Goal: Transaction & Acquisition: Subscribe to service/newsletter

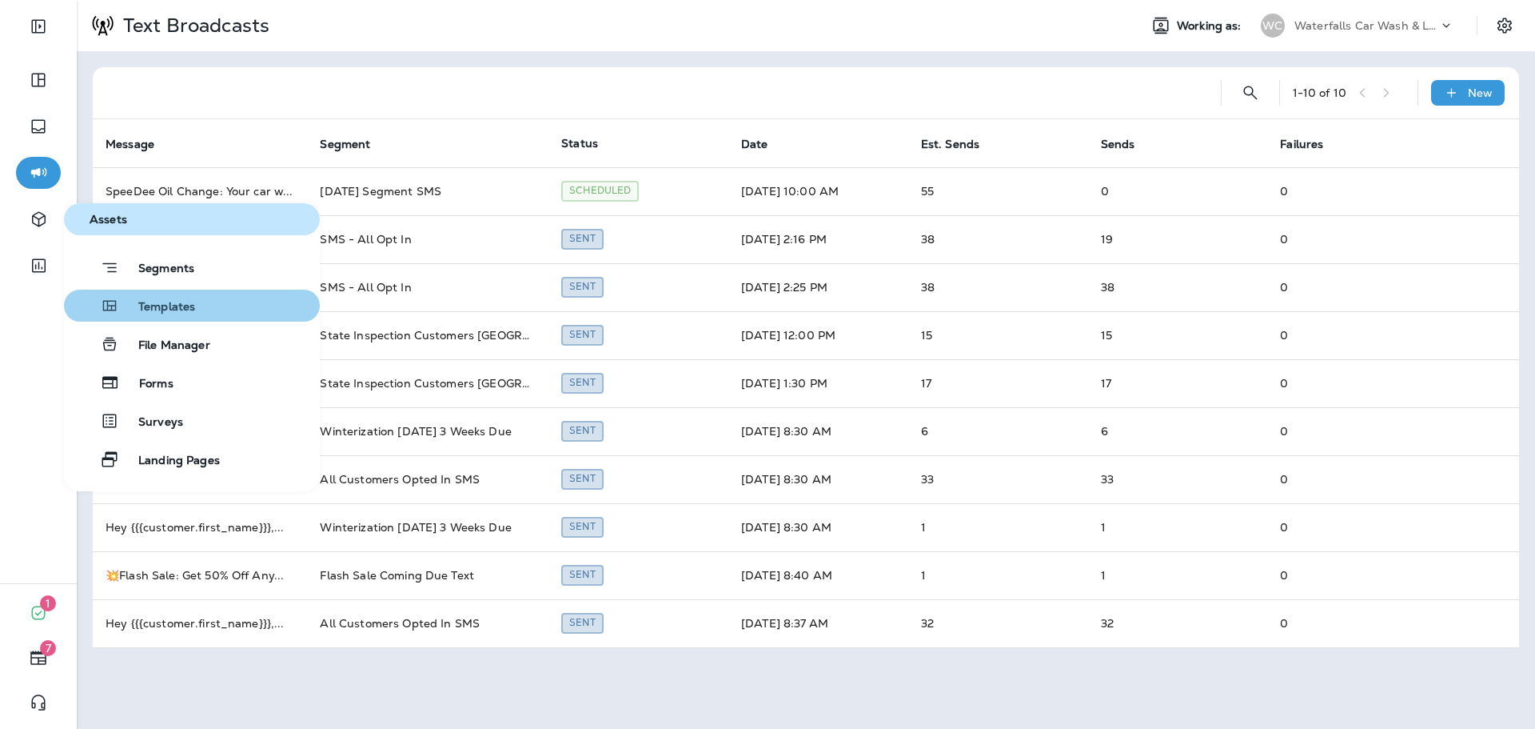
click at [175, 306] on span "Templates" at bounding box center [157, 307] width 76 height 15
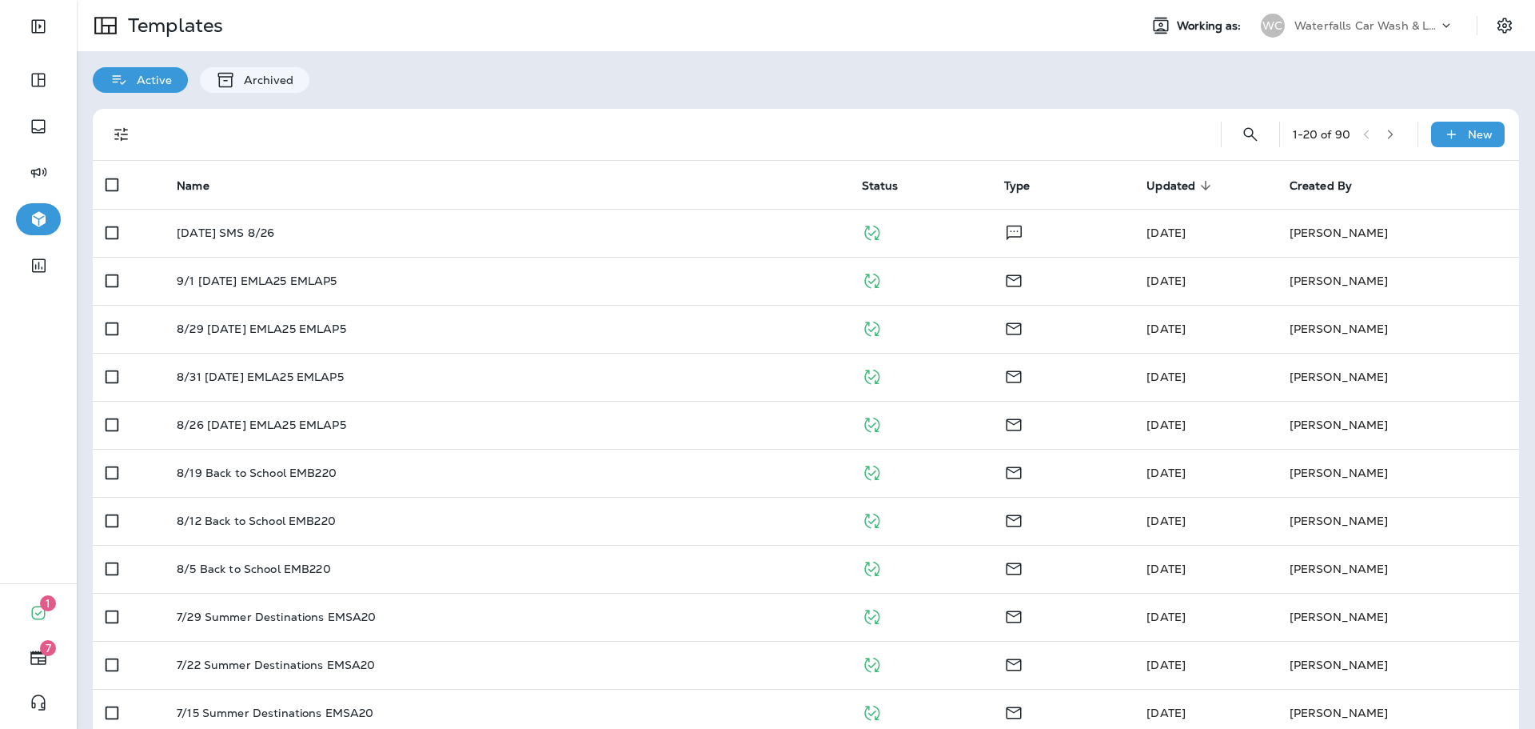
click at [1346, 22] on p "Waterfalls Car Wash & Lube" at bounding box center [1367, 25] width 144 height 13
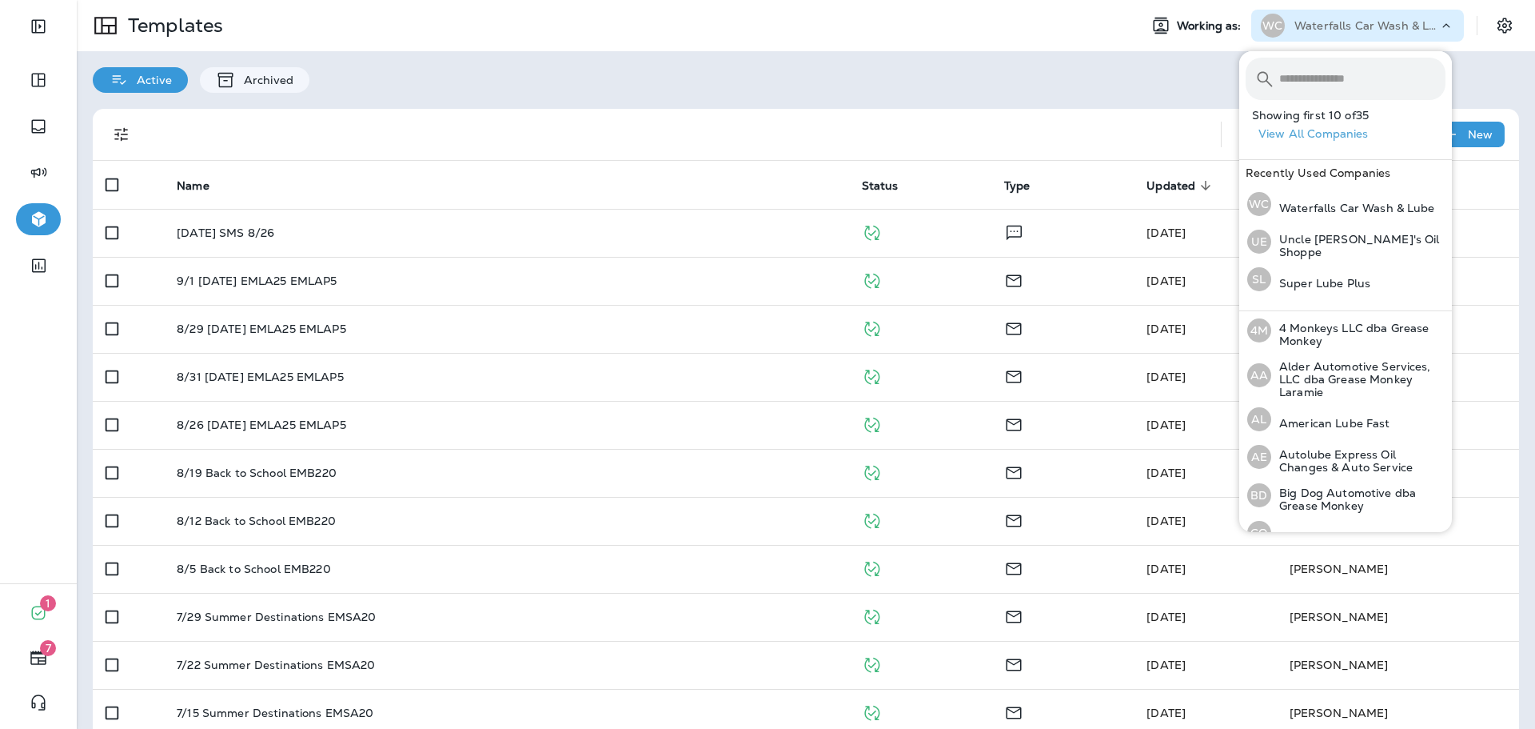
click at [1339, 76] on input "text" at bounding box center [1362, 79] width 166 height 42
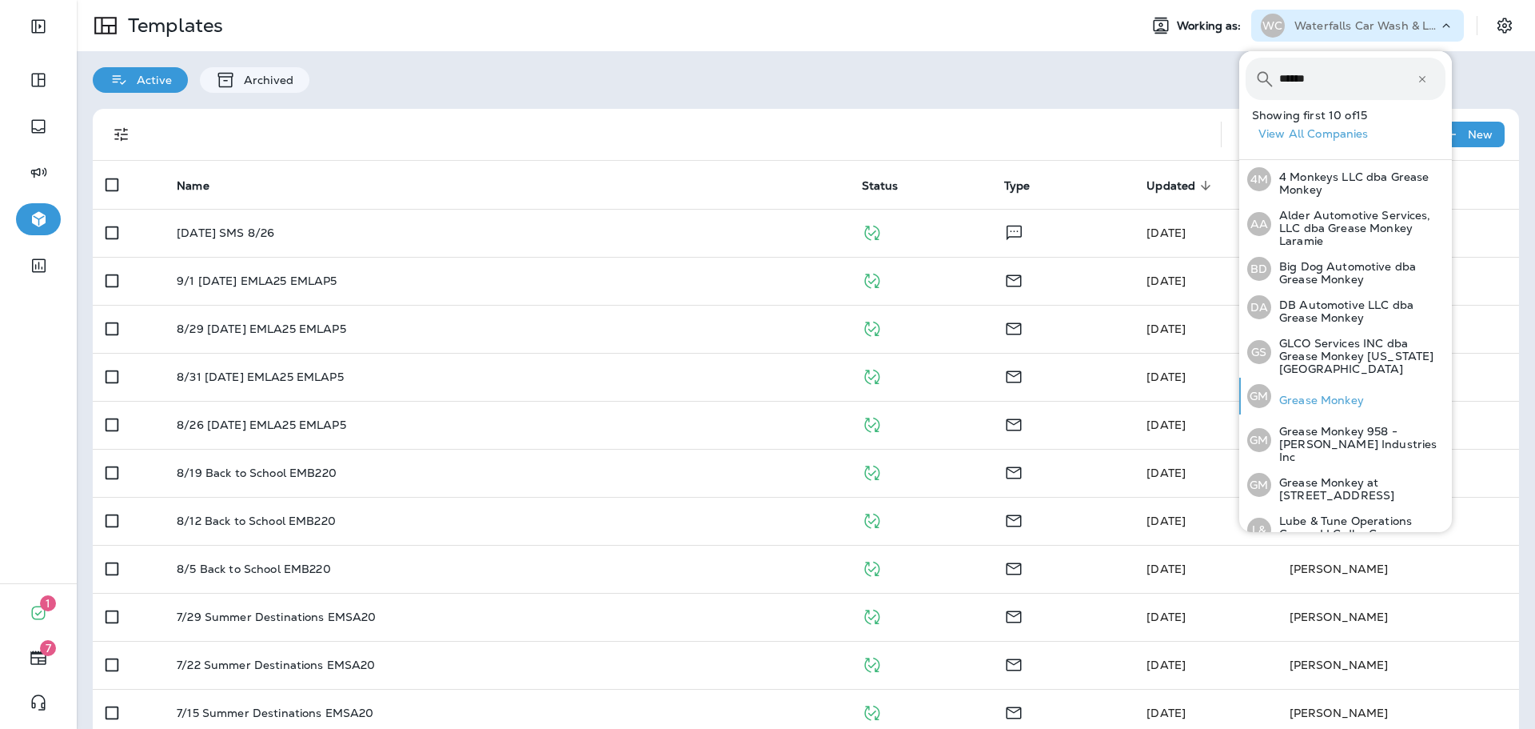
type input "******"
click at [1327, 393] on p "Grease Monkey" at bounding box center [1317, 399] width 93 height 13
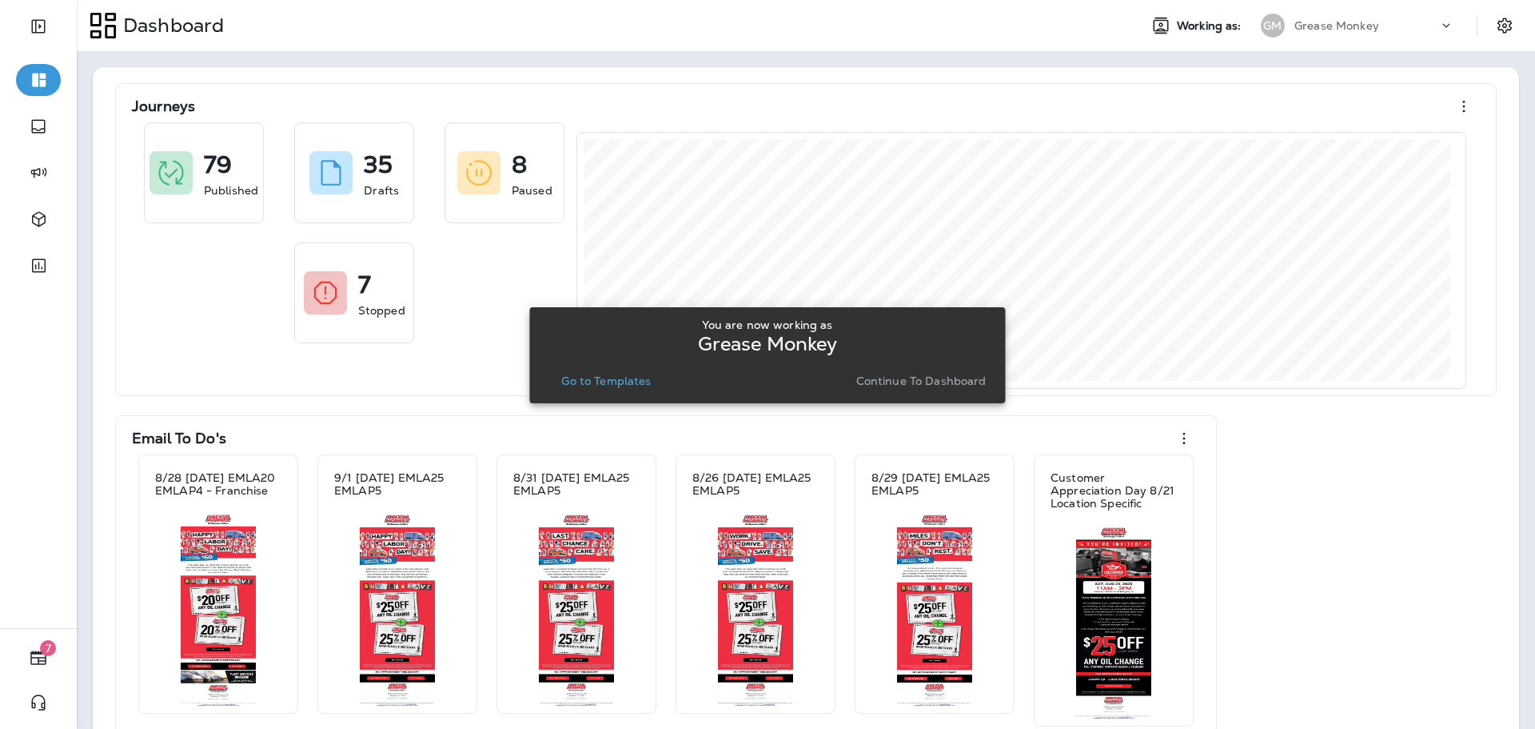
click at [620, 377] on p "Go to Templates" at bounding box center [606, 380] width 90 height 13
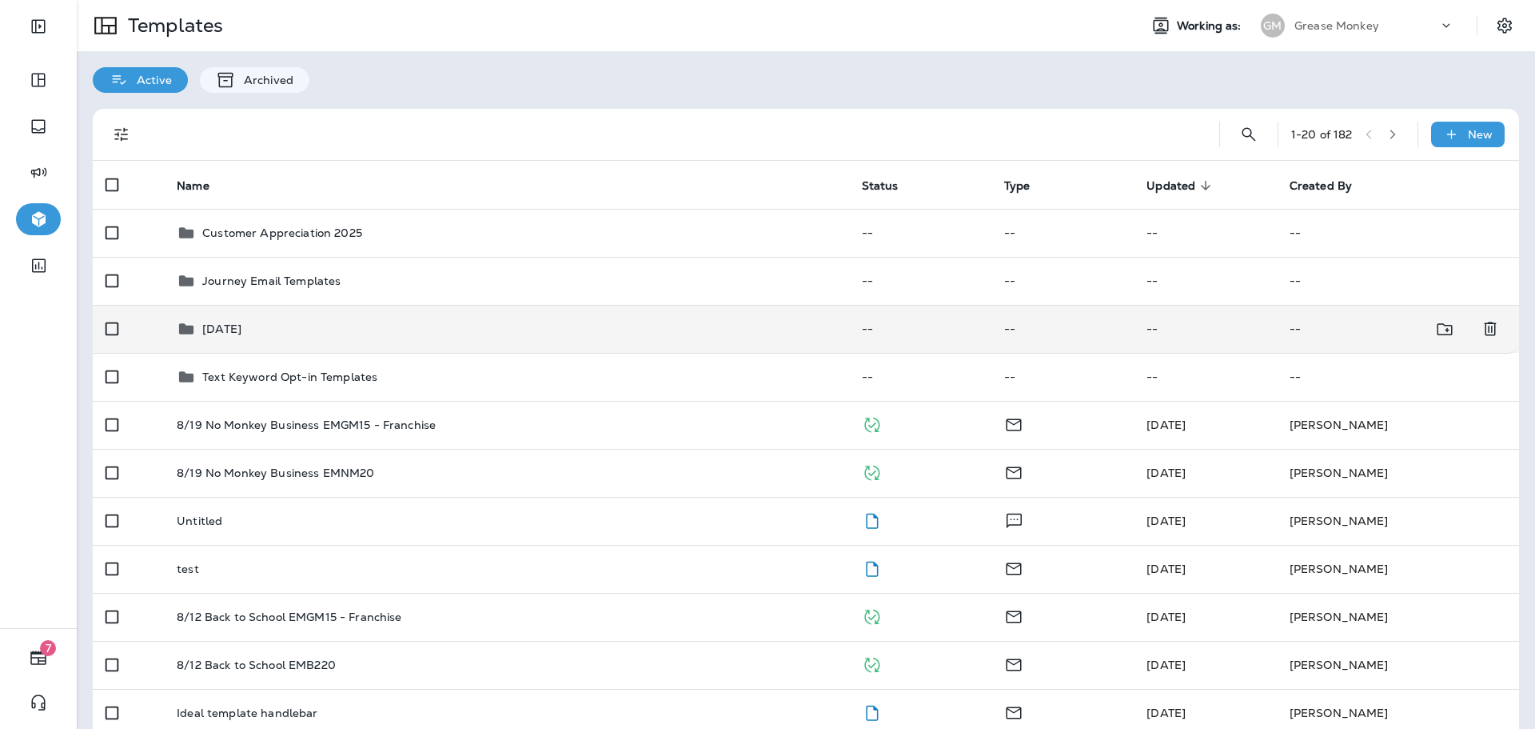
click at [411, 332] on div "[DATE]" at bounding box center [506, 328] width 659 height 19
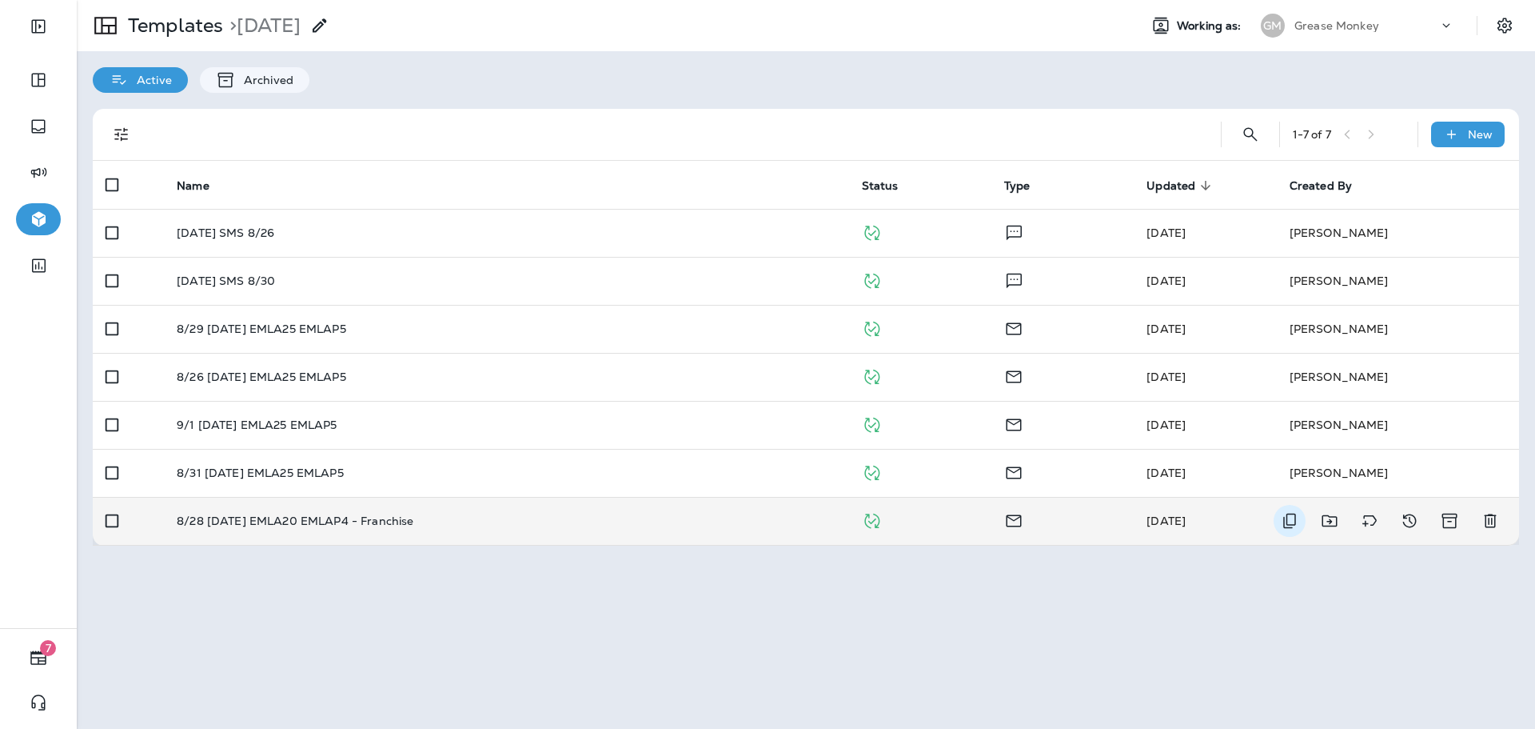
click at [1282, 524] on icon "Duplicate" at bounding box center [1289, 520] width 19 height 19
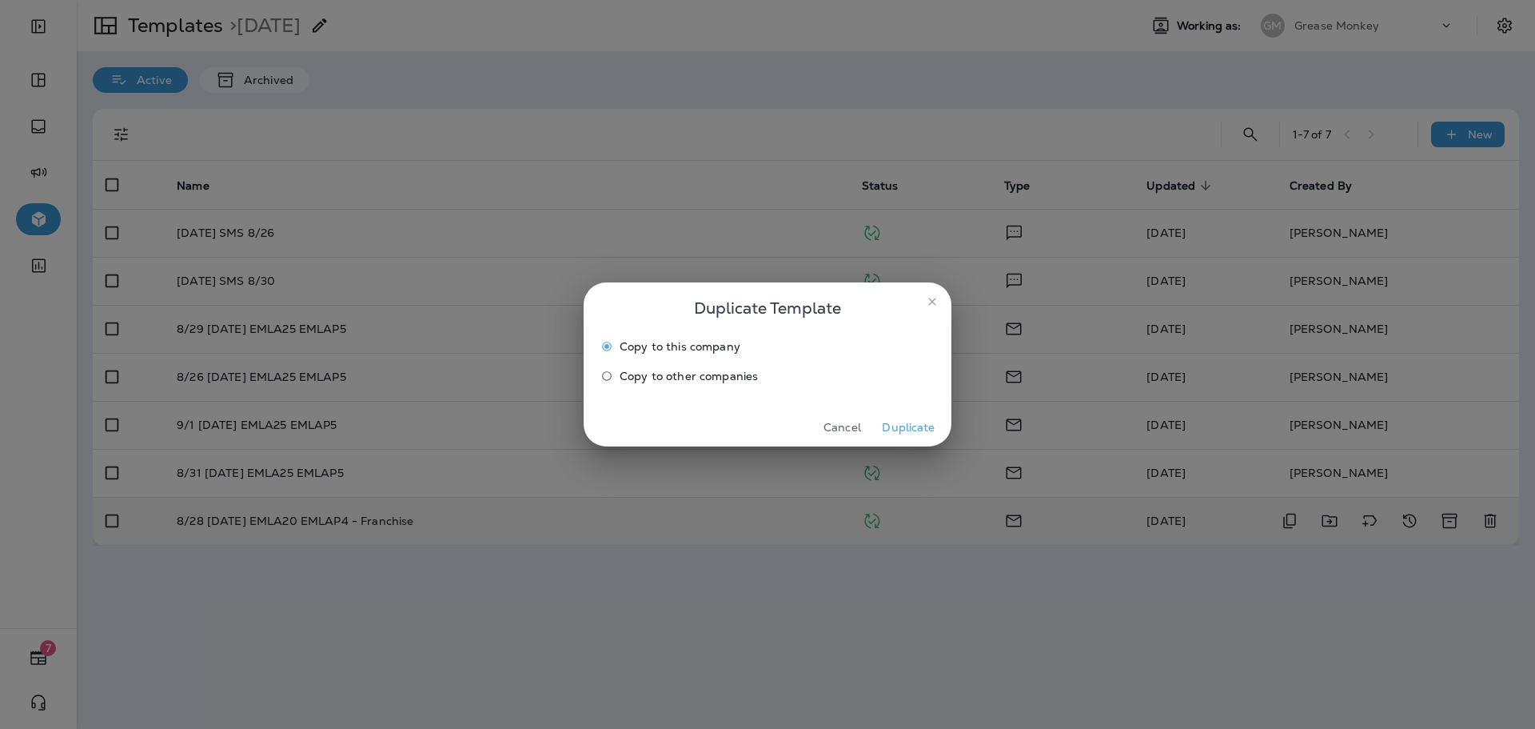
click at [901, 427] on button "Duplicate" at bounding box center [909, 427] width 60 height 25
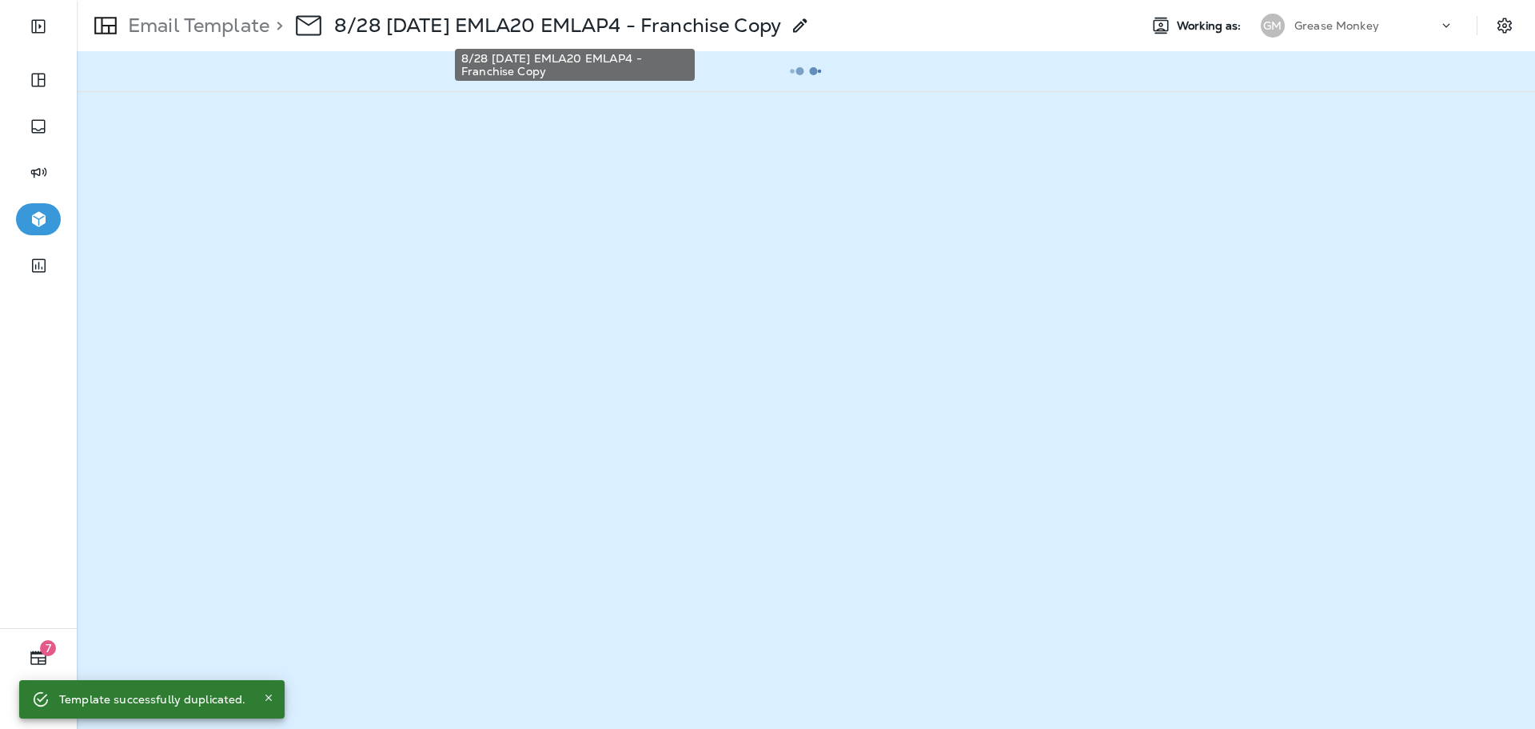
click at [489, 26] on p "8/28 [DATE] EMLA20 EMLAP4 - Franchise Copy" at bounding box center [557, 26] width 447 height 24
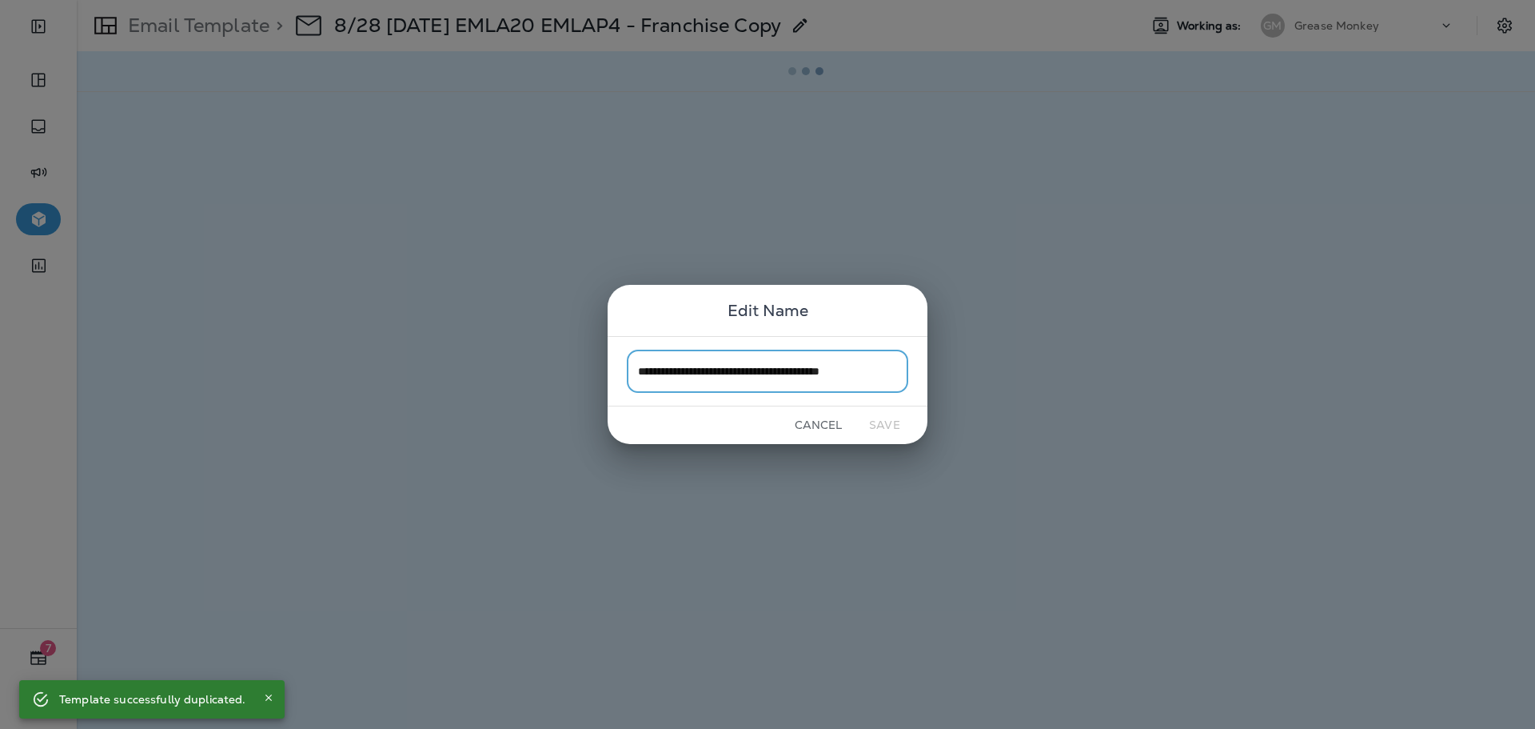
scroll to position [0, 22]
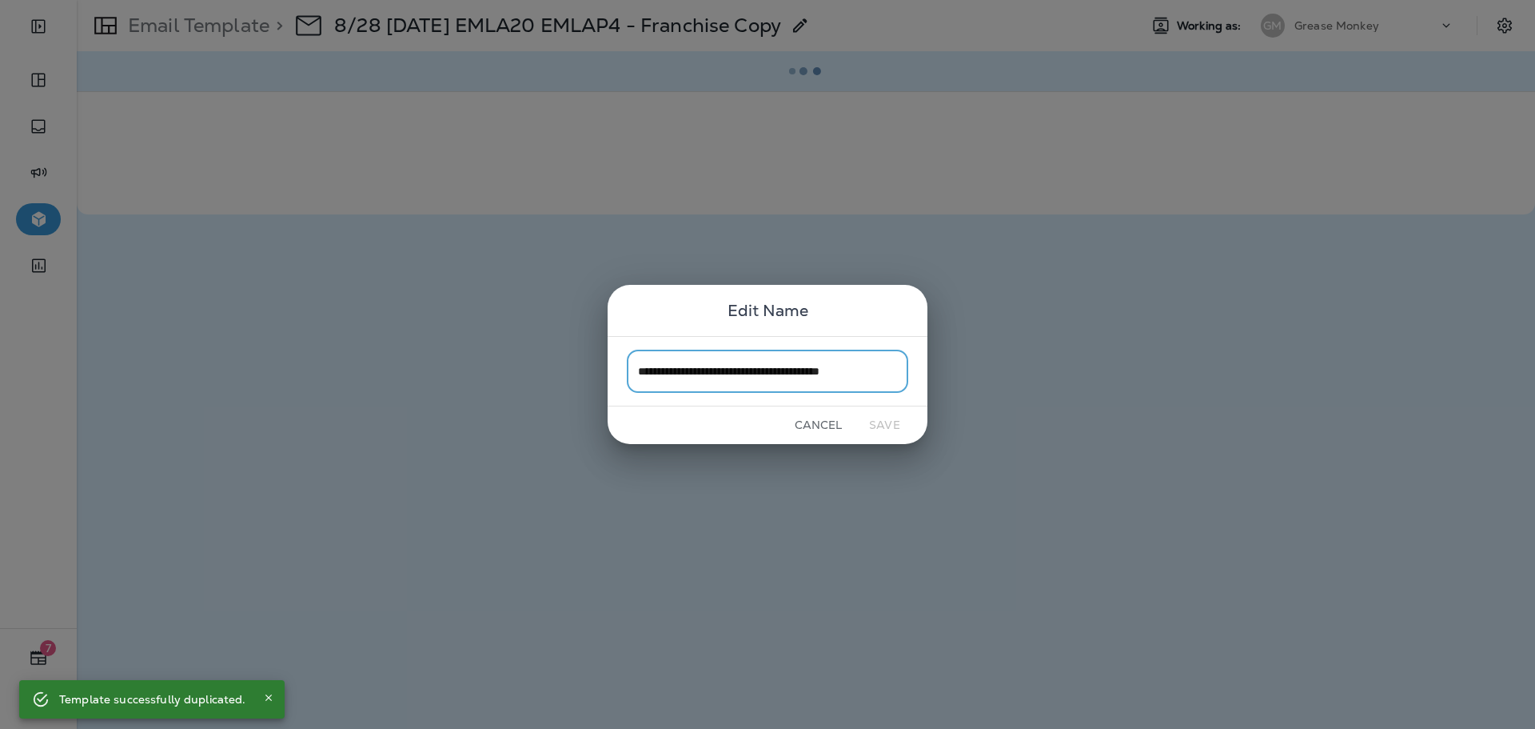
click at [865, 369] on input "**********" at bounding box center [767, 370] width 281 height 42
drag, startPoint x: 897, startPoint y: 370, endPoint x: 816, endPoint y: 377, distance: 81.1
click at [816, 377] on input "**********" at bounding box center [767, 370] width 281 height 42
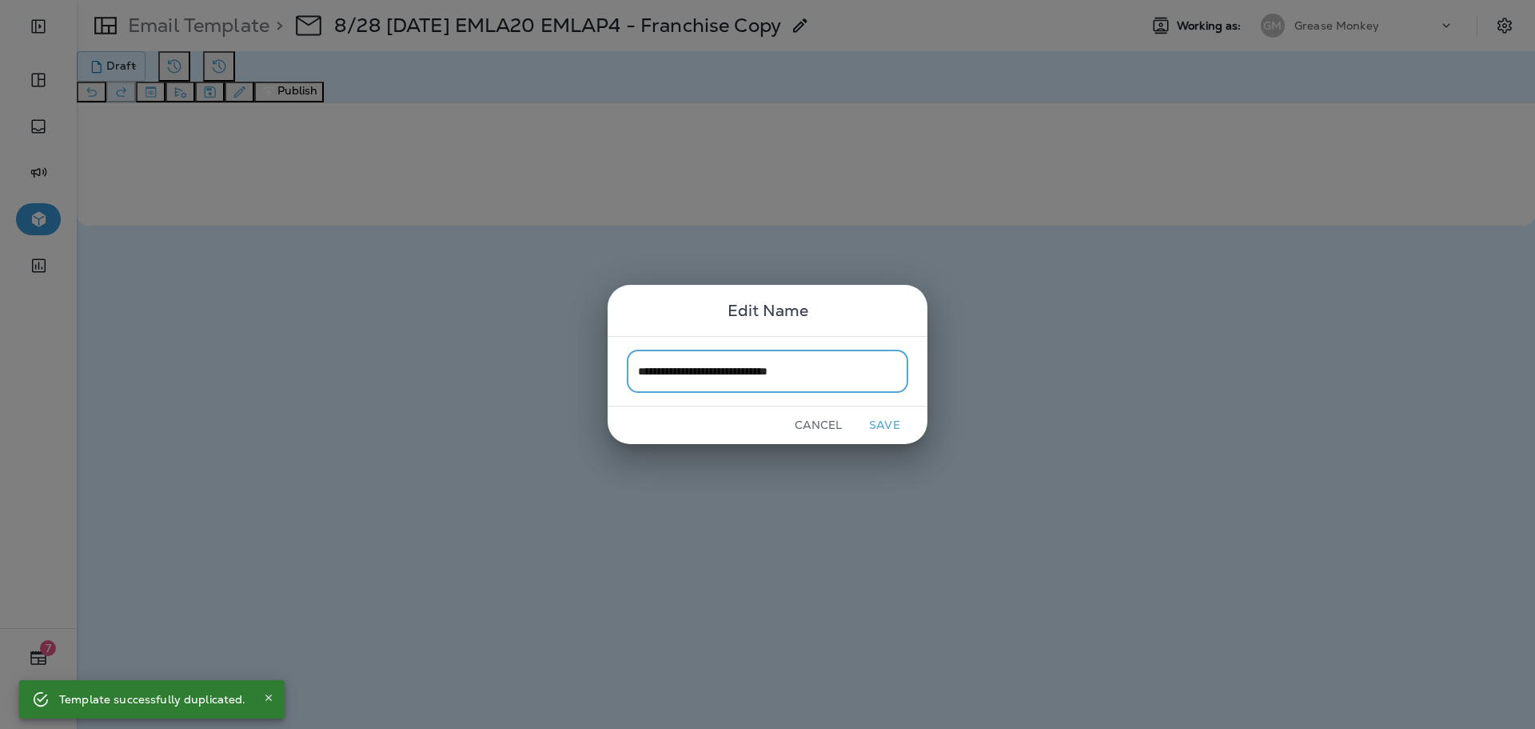
scroll to position [0, 0]
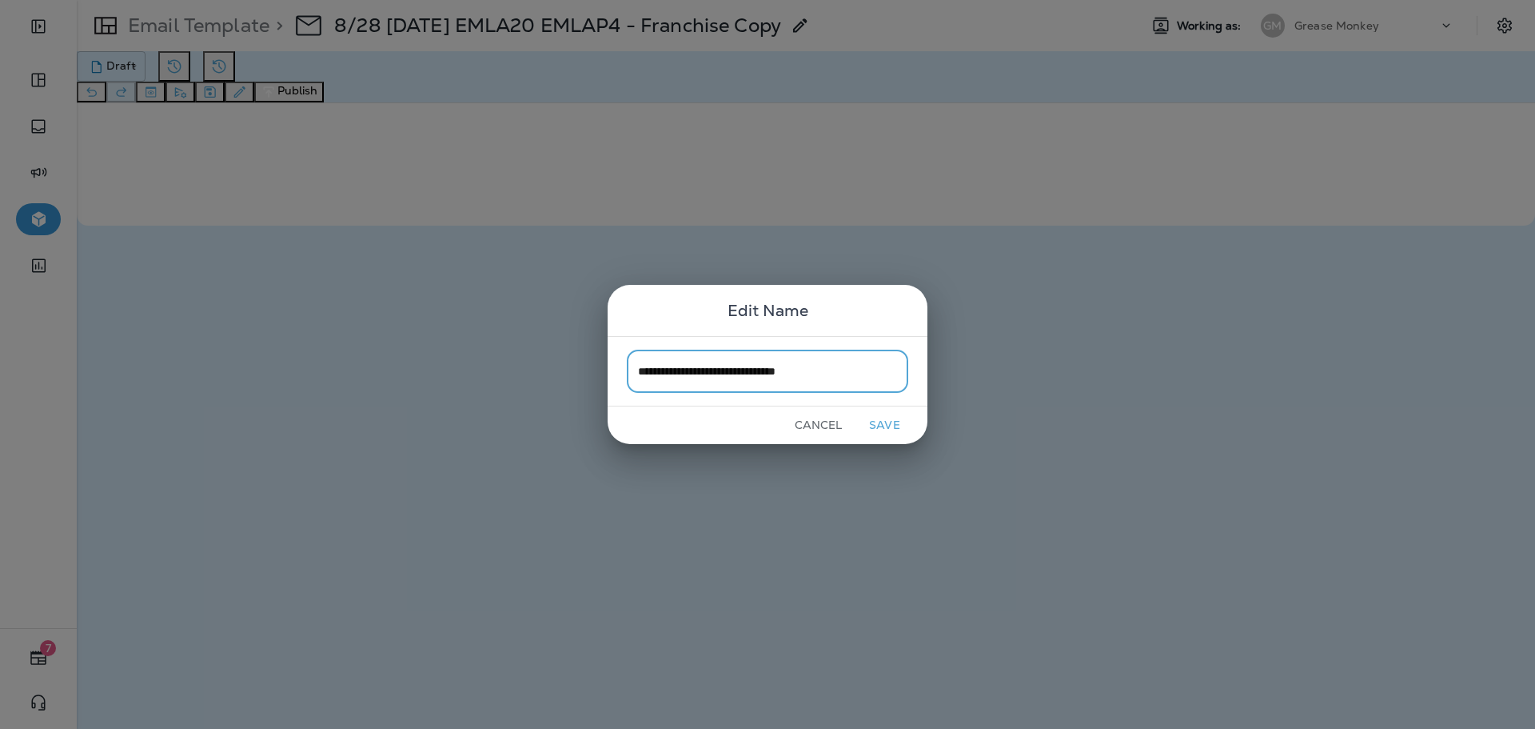
type input "**********"
click at [893, 417] on button "Save" at bounding box center [885, 425] width 60 height 25
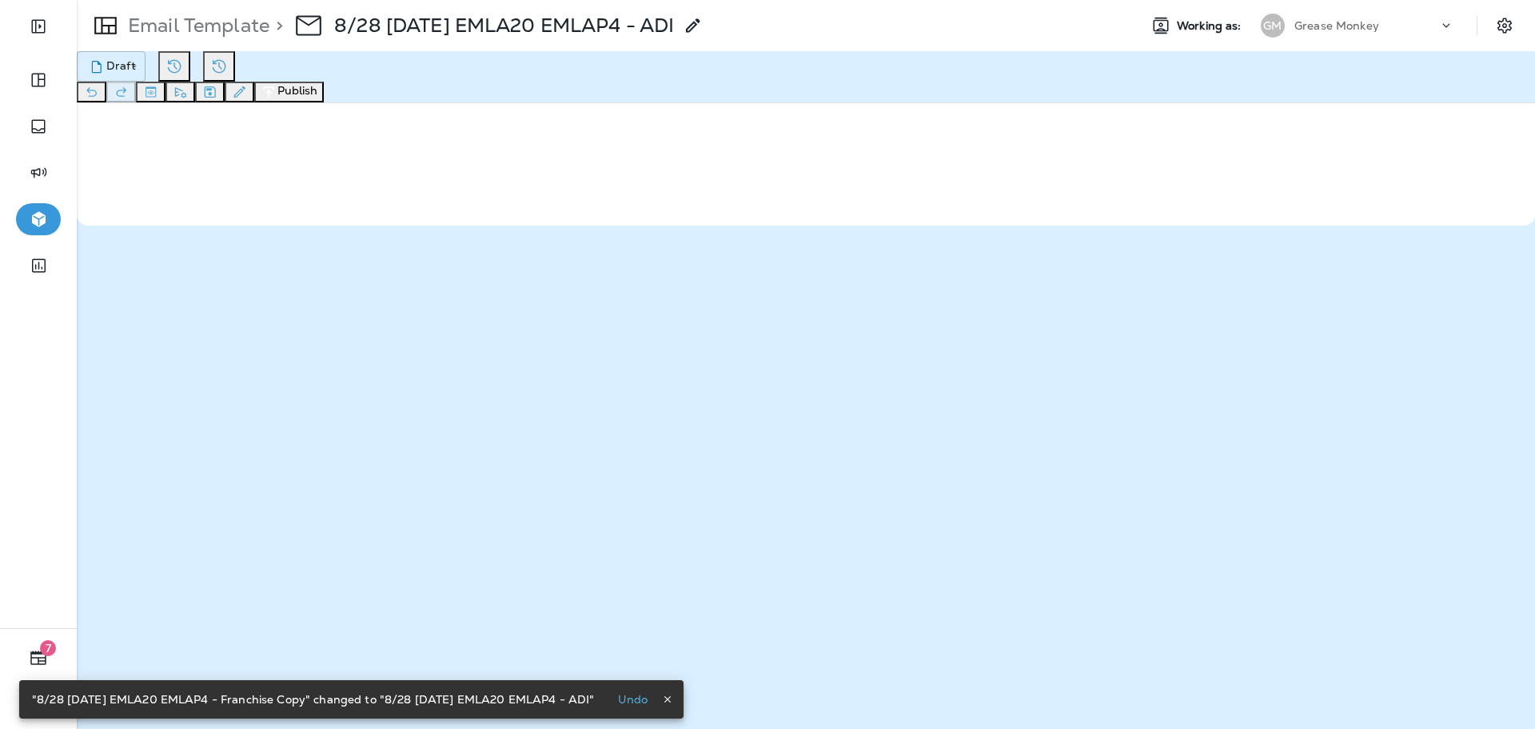
click at [277, 94] on icon "button" at bounding box center [269, 92] width 17 height 16
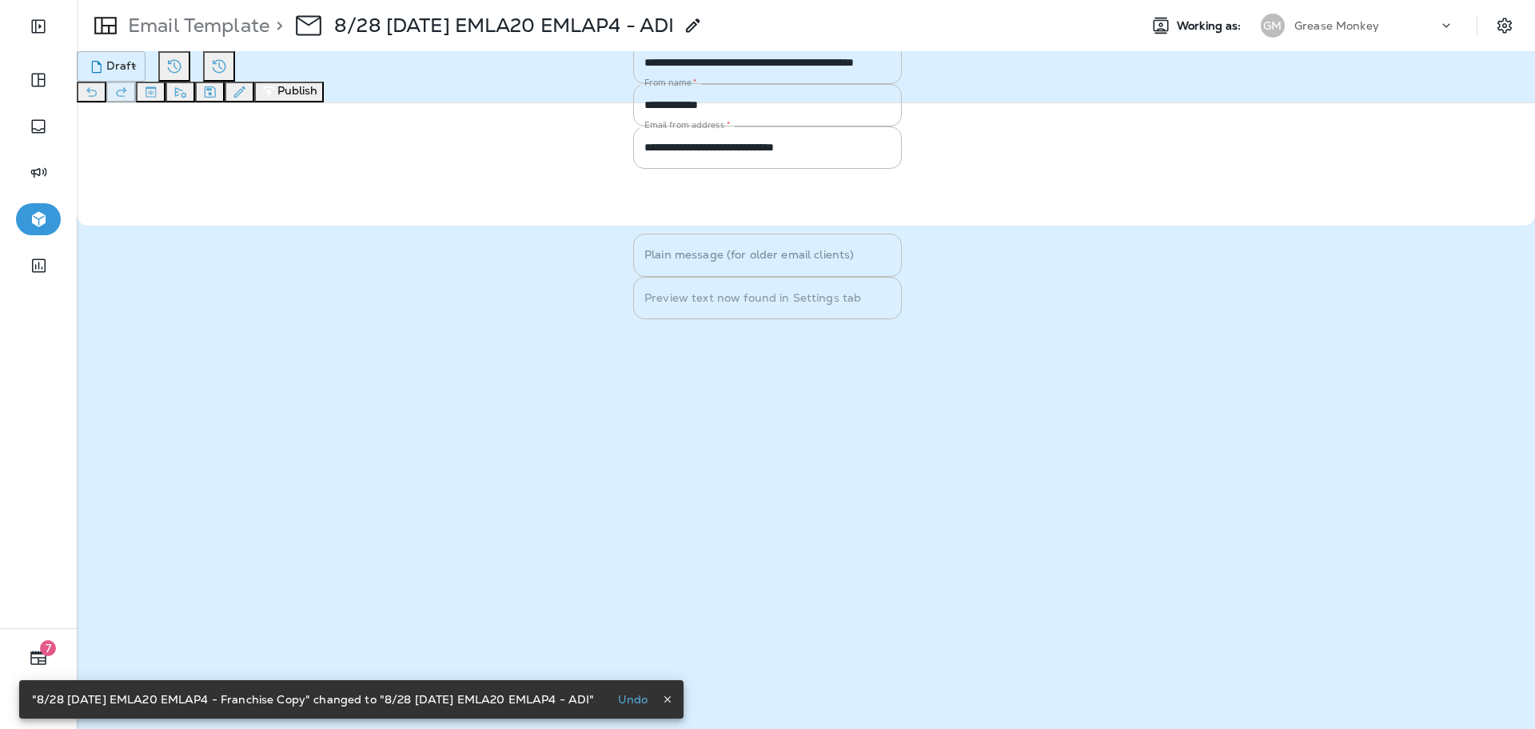
click at [736, 337] on button "Publish" at bounding box center [709, 329] width 53 height 18
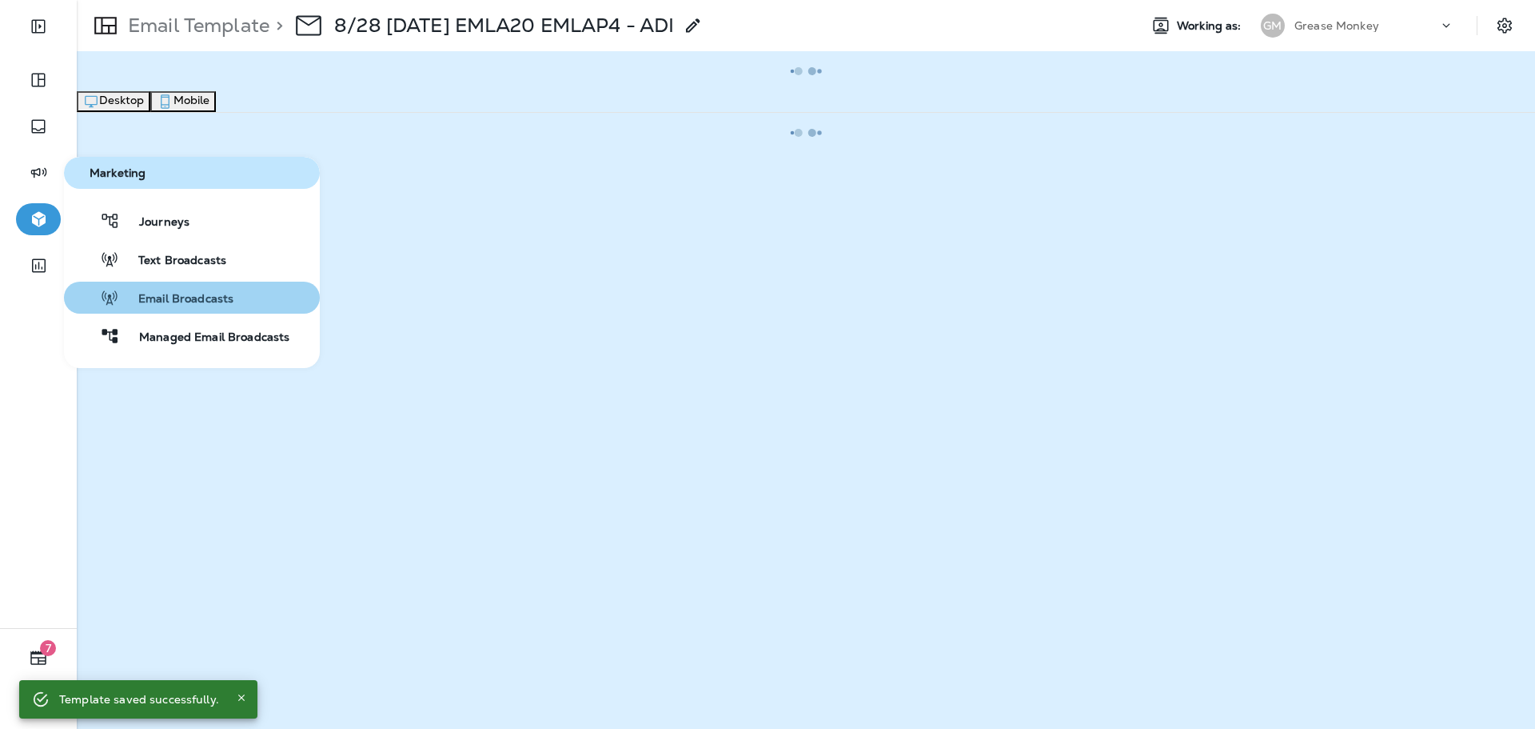
click at [200, 297] on span "Email Broadcasts" at bounding box center [176, 299] width 114 height 15
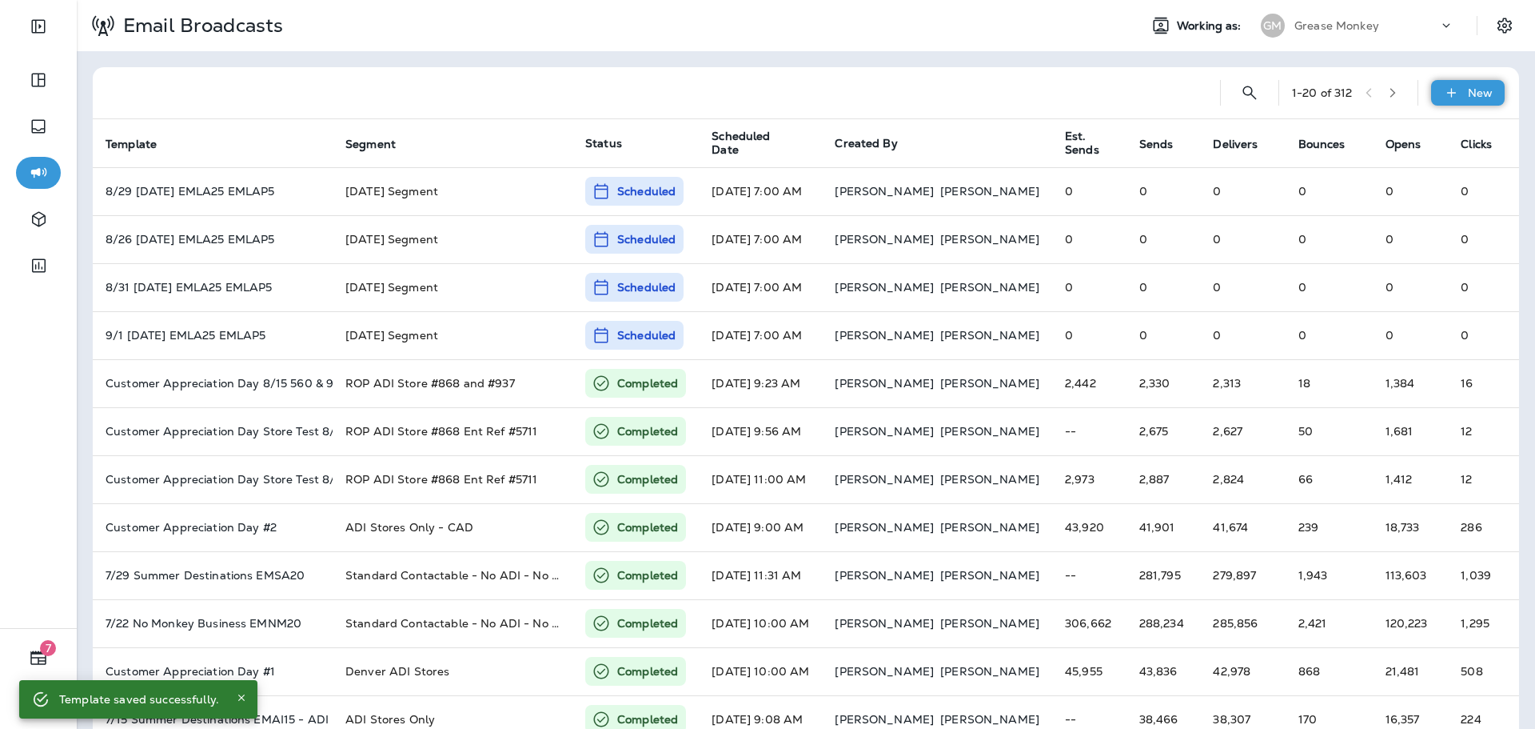
click at [1481, 96] on div "New" at bounding box center [1468, 93] width 74 height 26
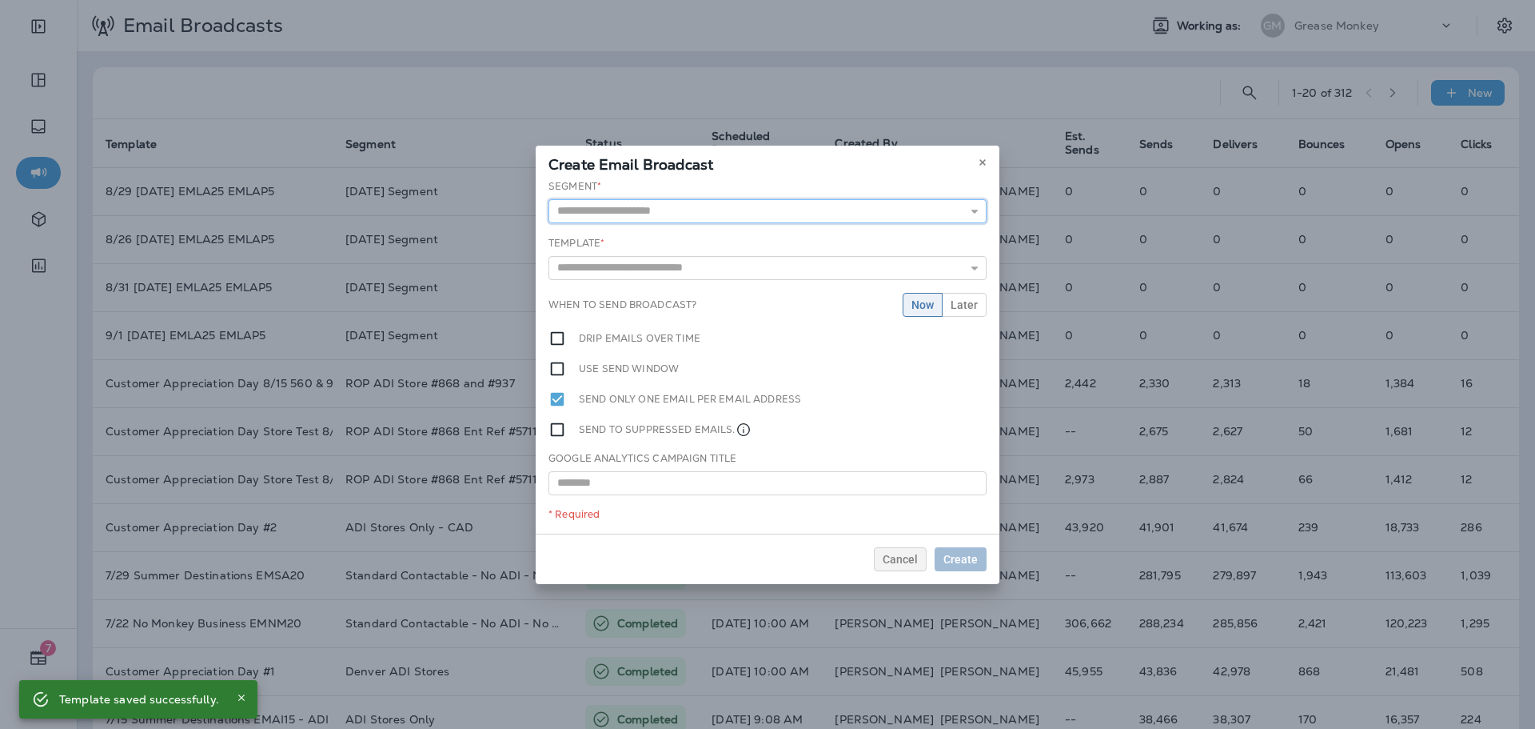
click at [661, 205] on input "text" at bounding box center [768, 211] width 438 height 24
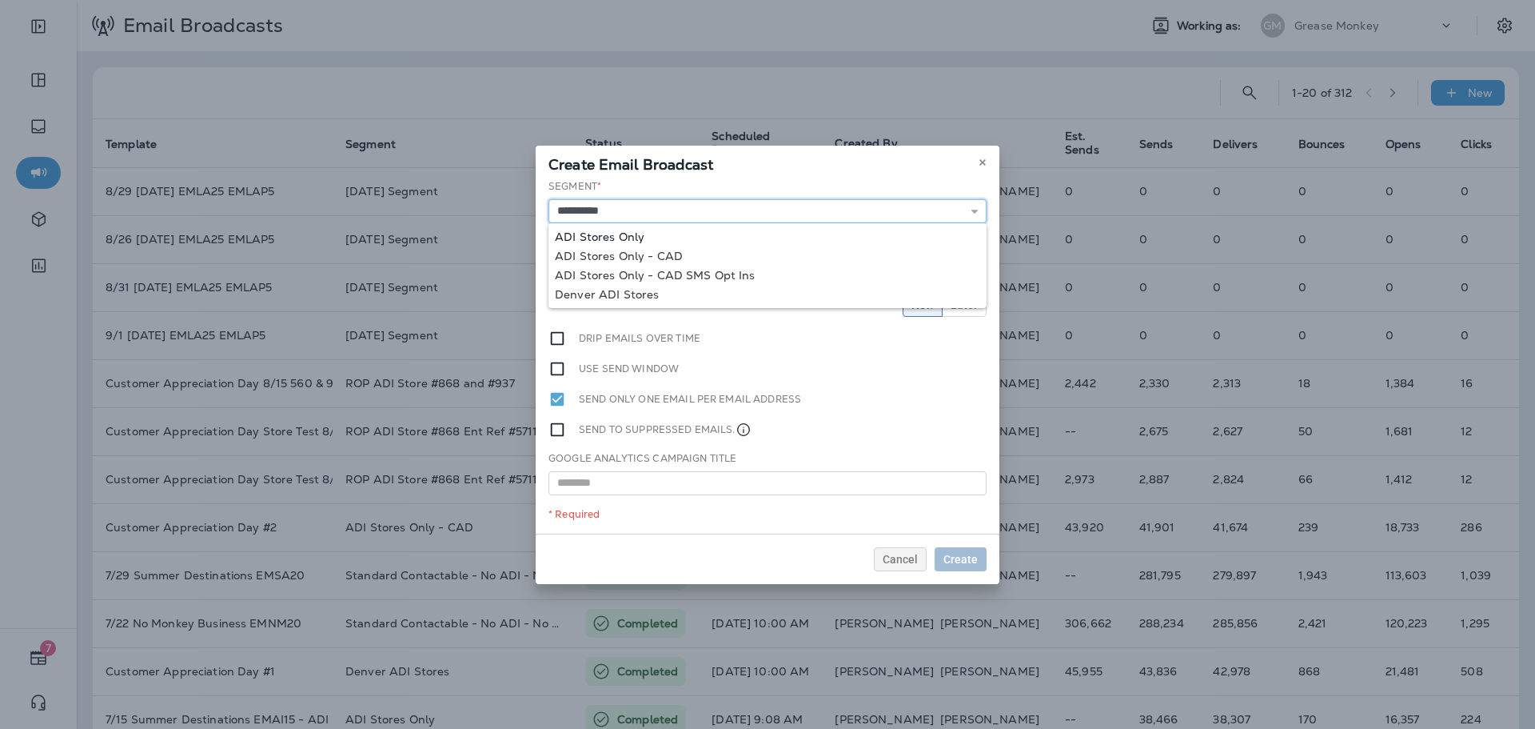
type input "**********"
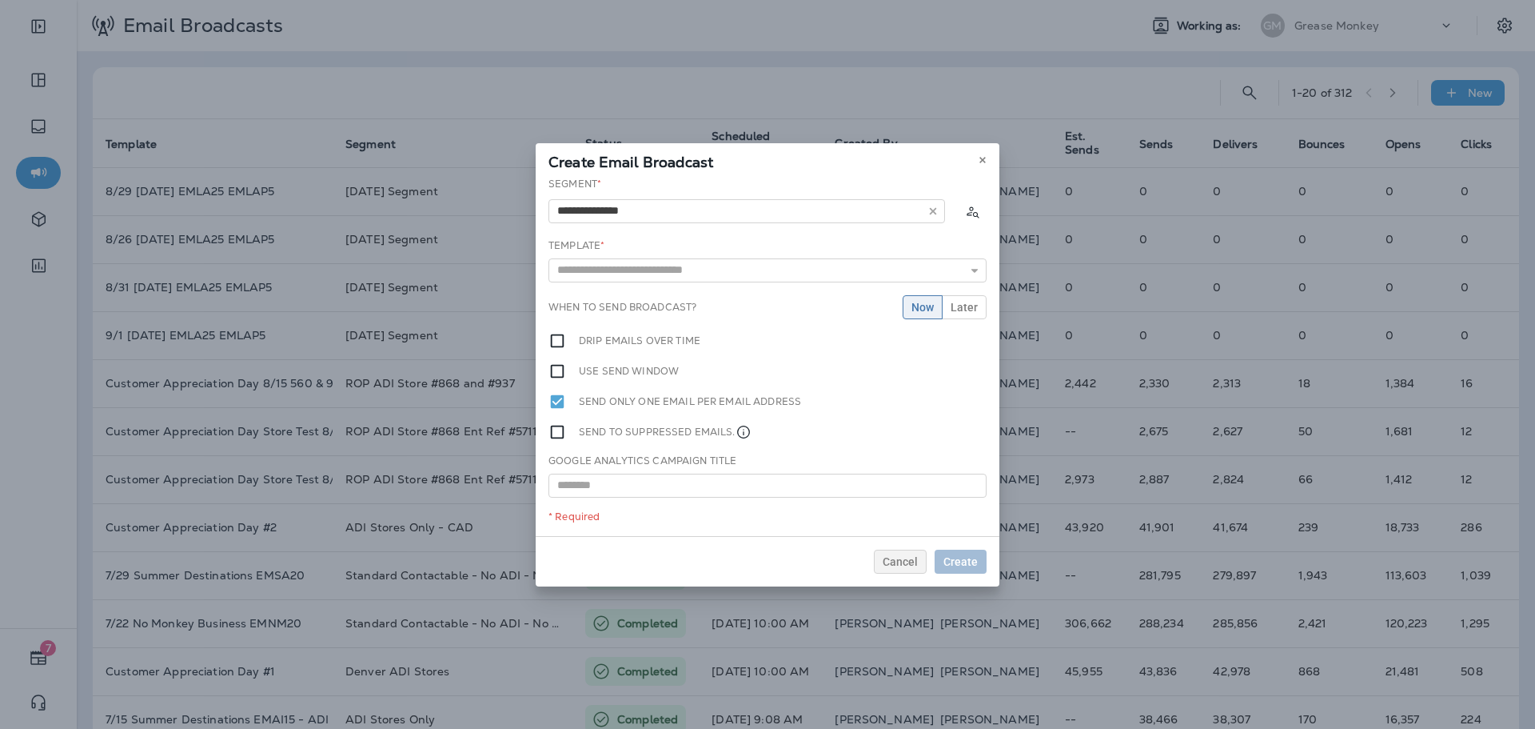
click at [647, 237] on div "**********" at bounding box center [768, 356] width 464 height 359
click at [689, 263] on input "text" at bounding box center [768, 270] width 438 height 24
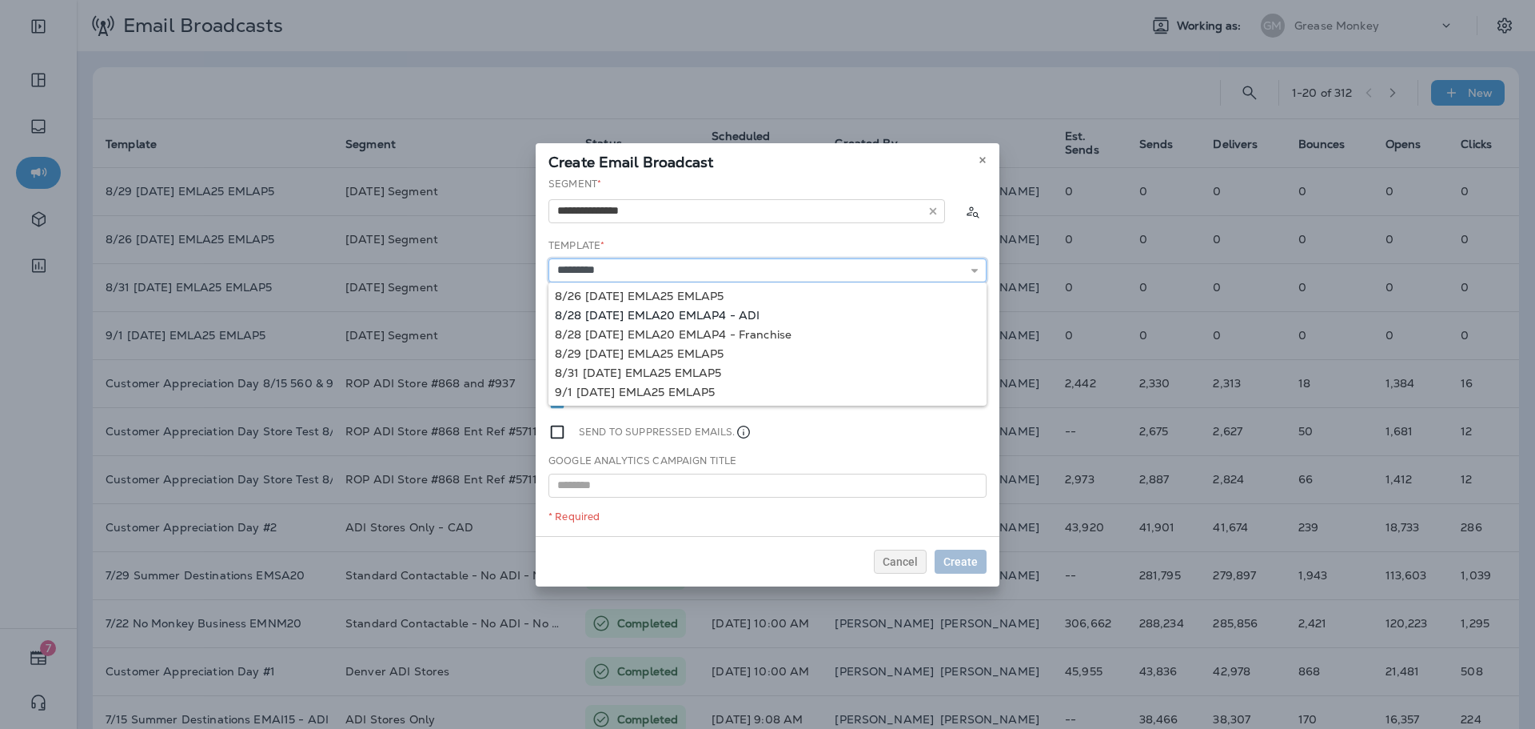
type input "**********"
click at [736, 317] on div "**********" at bounding box center [768, 356] width 464 height 359
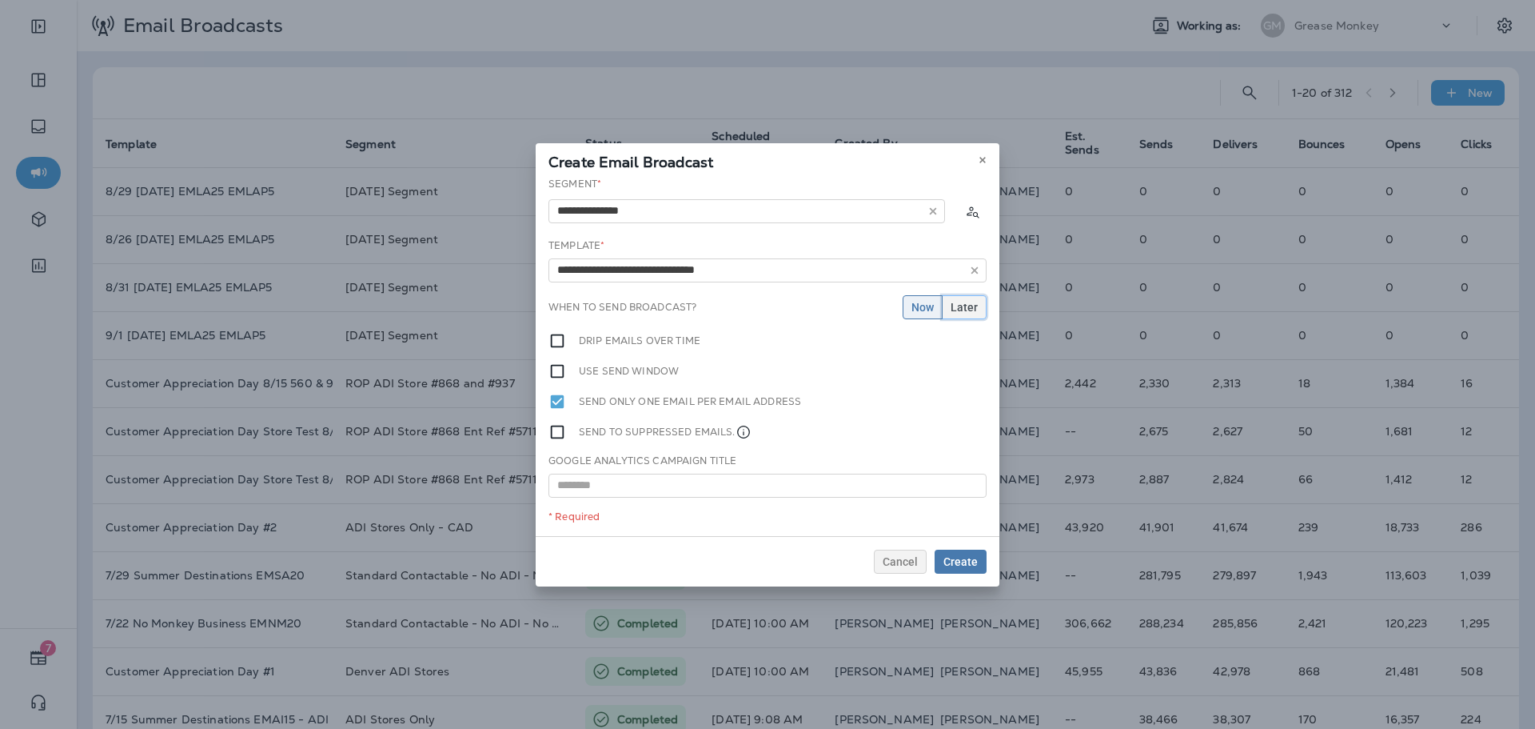
click at [961, 308] on span "Later" at bounding box center [964, 306] width 27 height 11
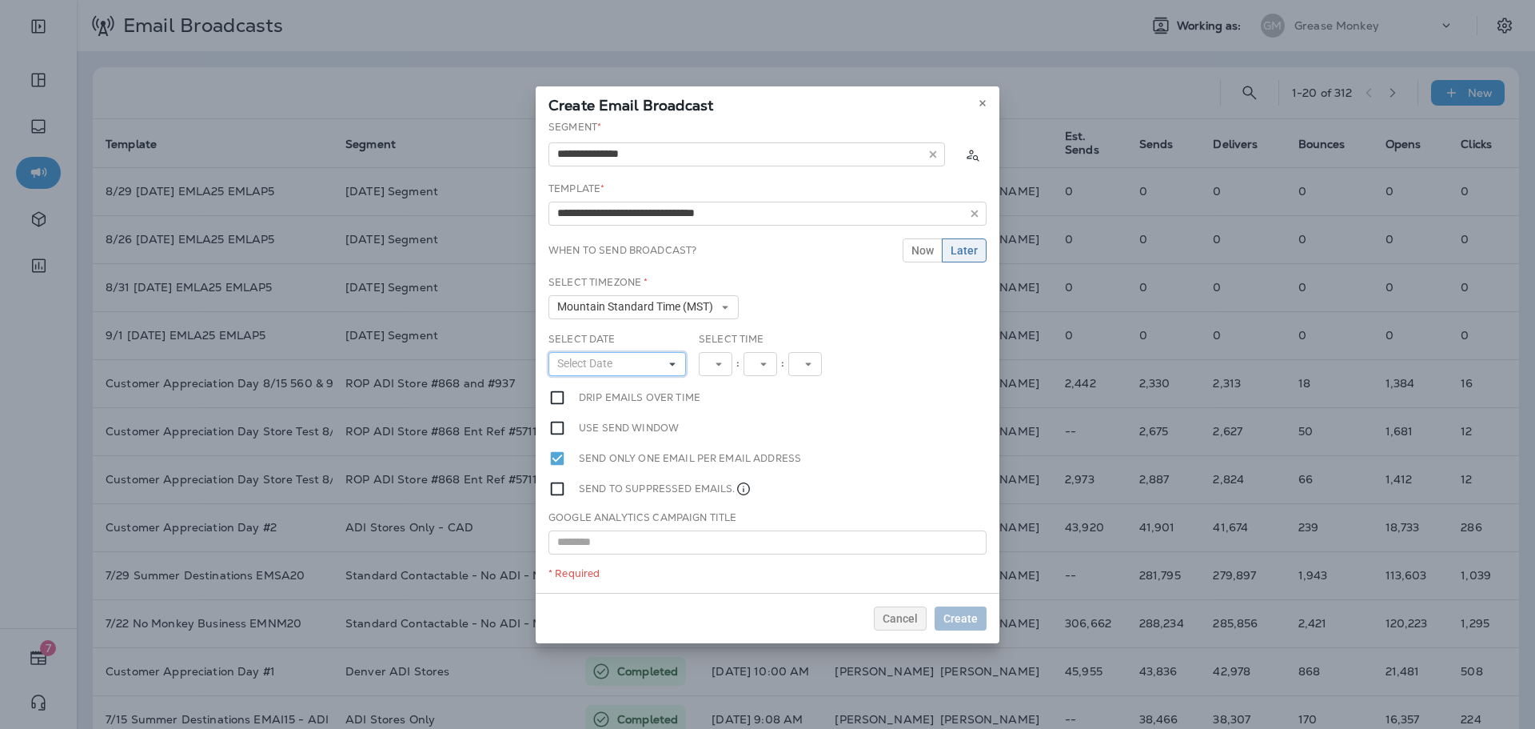
click at [649, 358] on button "Select Date" at bounding box center [618, 364] width 138 height 24
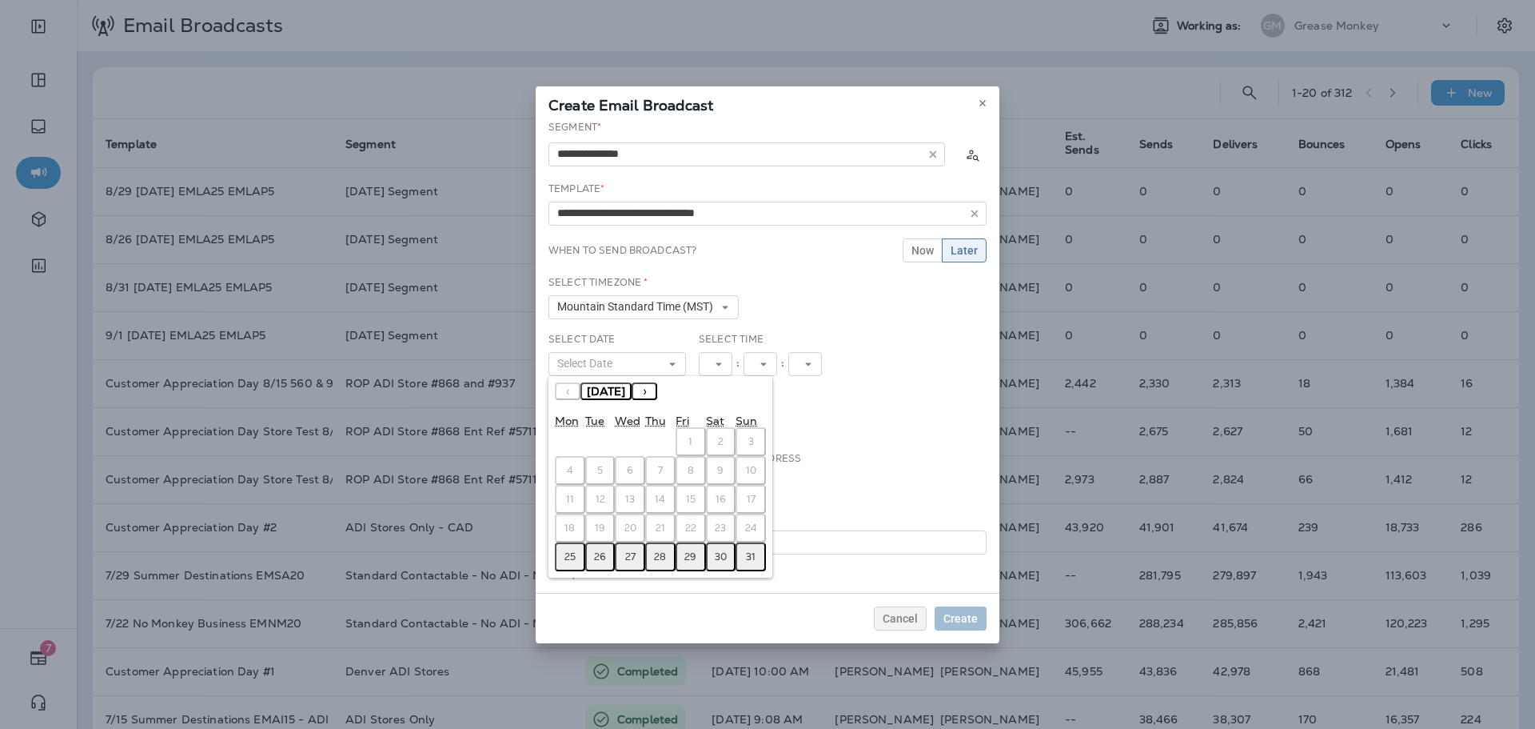
click at [665, 553] on abbr "28" at bounding box center [660, 556] width 12 height 13
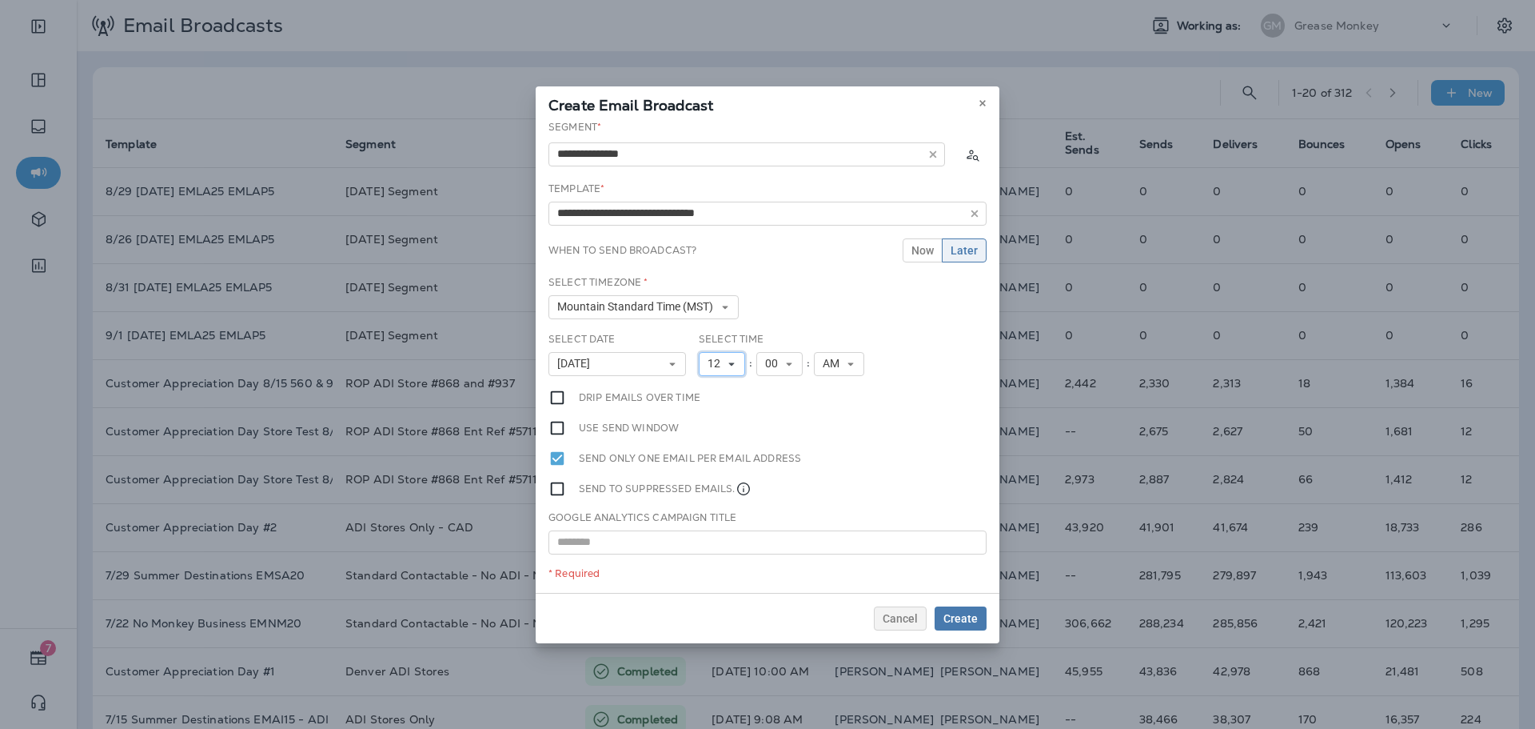
click at [729, 369] on button "12" at bounding box center [722, 364] width 46 height 24
click at [715, 545] on link "9" at bounding box center [722, 542] width 46 height 19
click at [948, 609] on button "Create" at bounding box center [961, 618] width 52 height 24
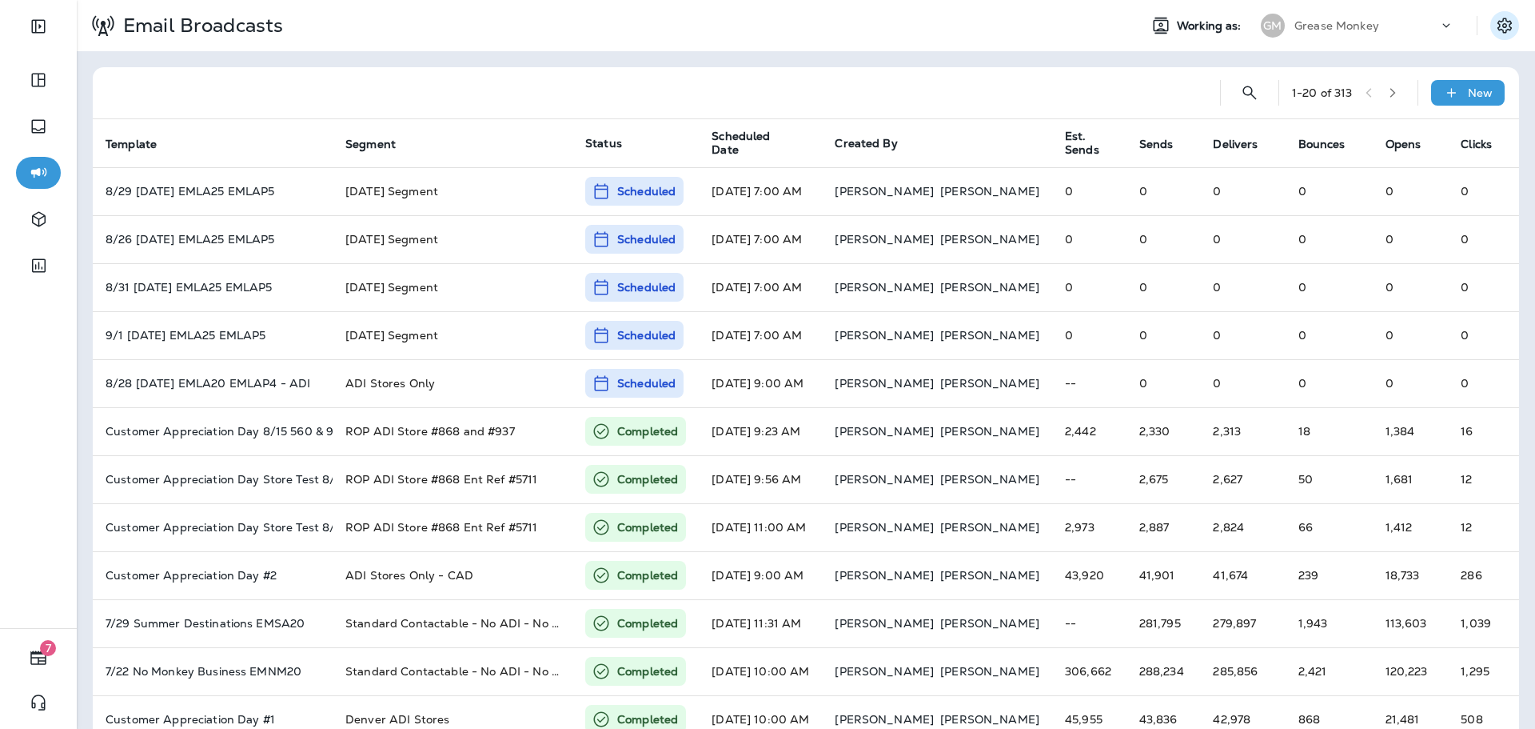
click at [1495, 38] on button "Settings" at bounding box center [1505, 25] width 29 height 29
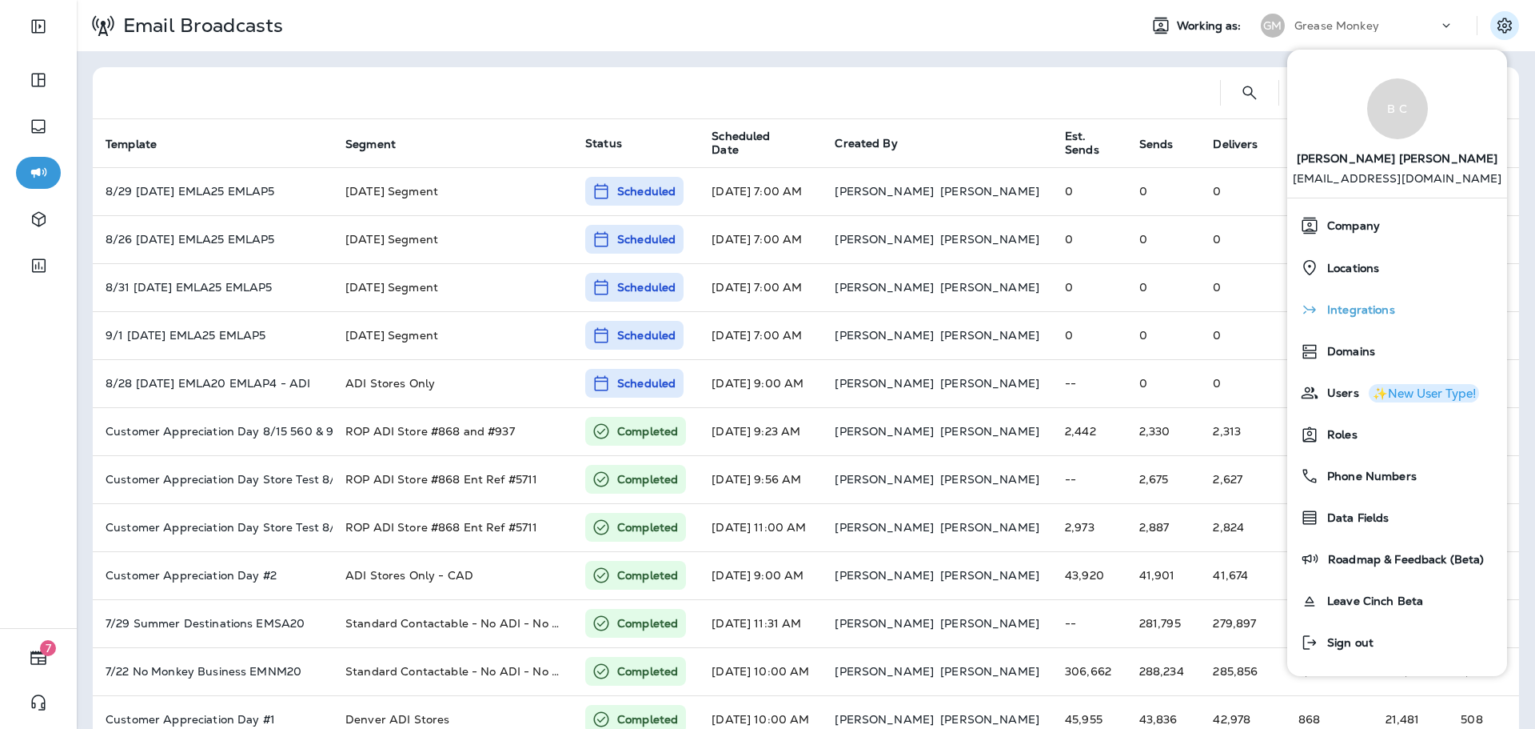
click at [1385, 298] on div "Integrations" at bounding box center [1397, 309] width 207 height 32
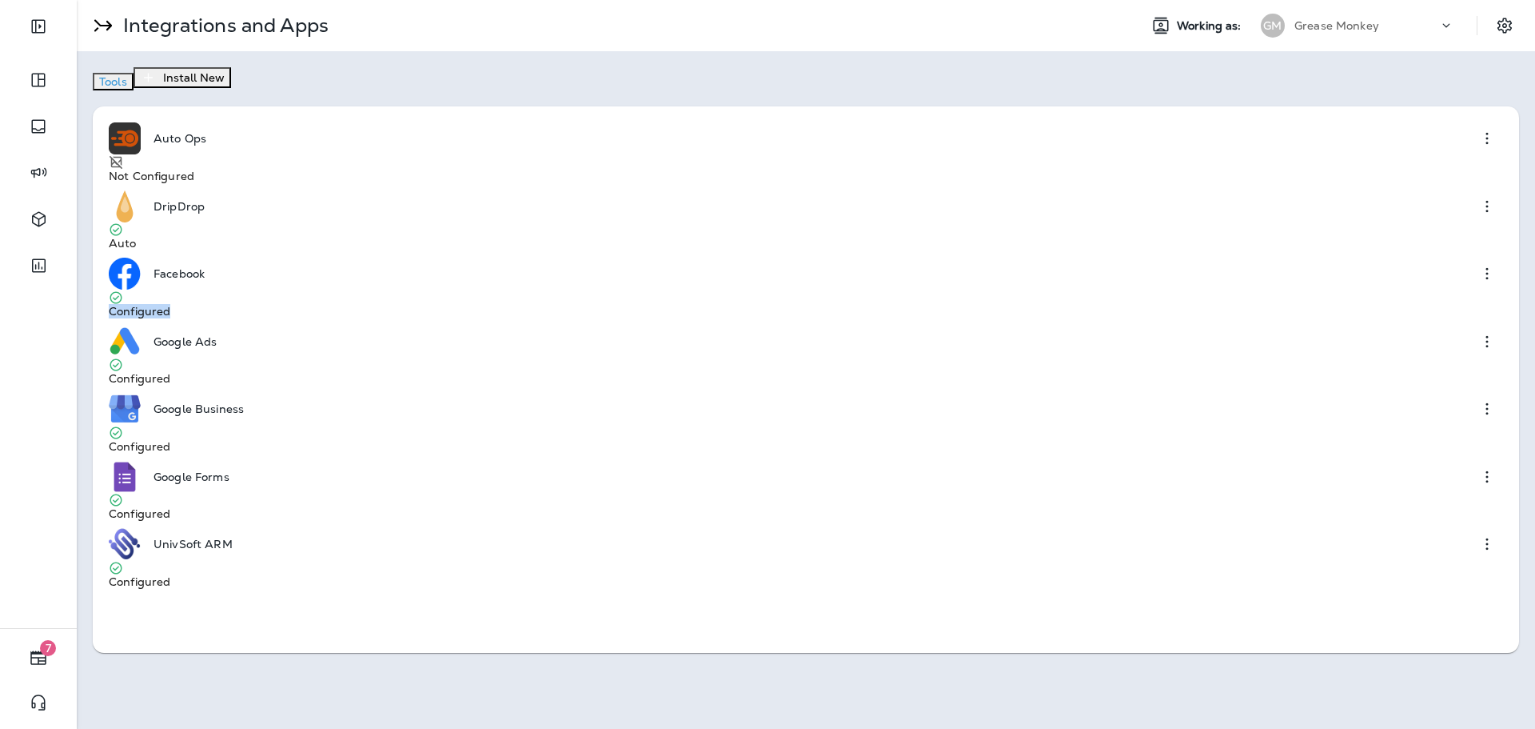
click at [823, 257] on div "Facebook Configured" at bounding box center [806, 291] width 1395 height 68
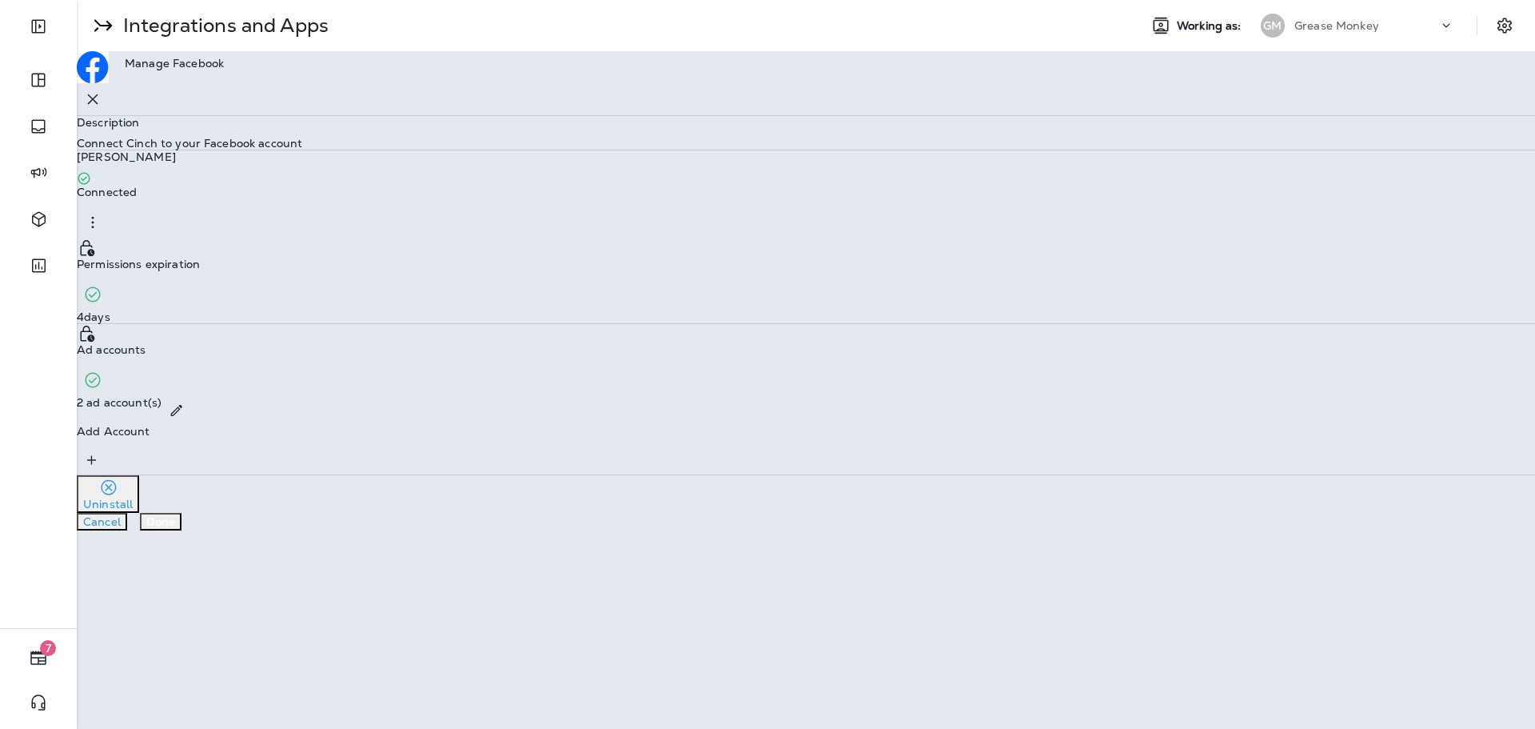
click at [860, 292] on div "Permissions expiration 4 days" at bounding box center [806, 280] width 1459 height 85
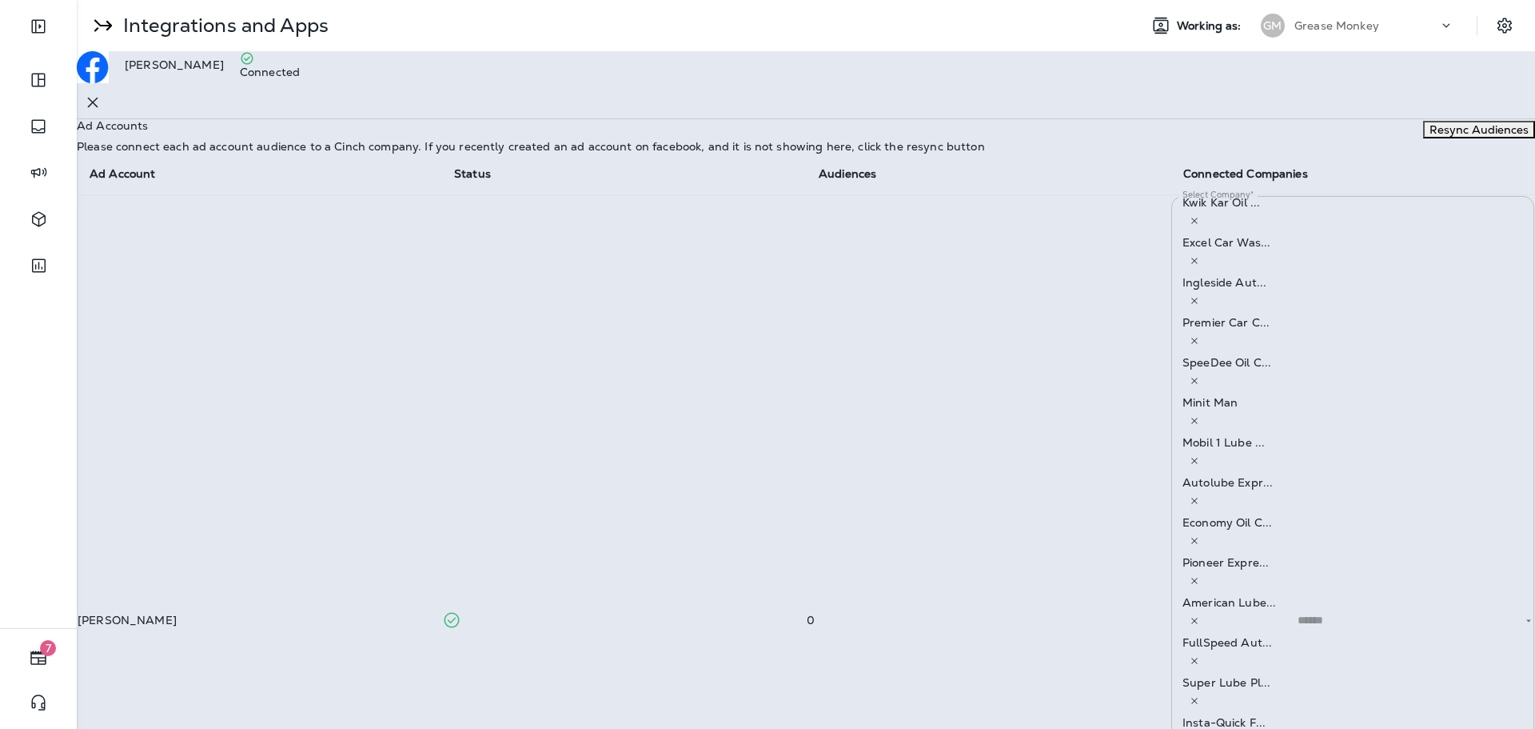
click at [109, 92] on button "button" at bounding box center [93, 102] width 32 height 32
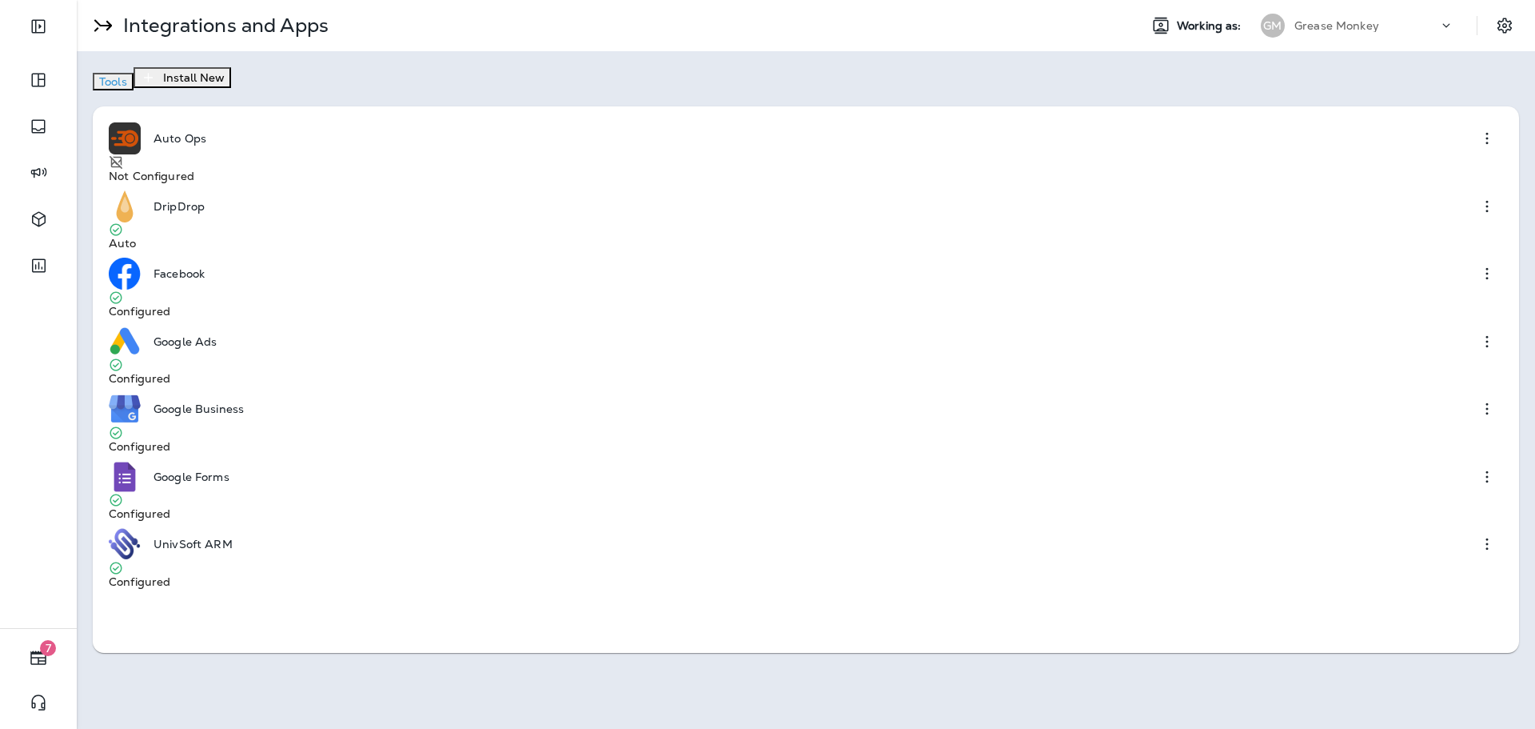
click at [839, 257] on div "Facebook Configured" at bounding box center [806, 291] width 1395 height 68
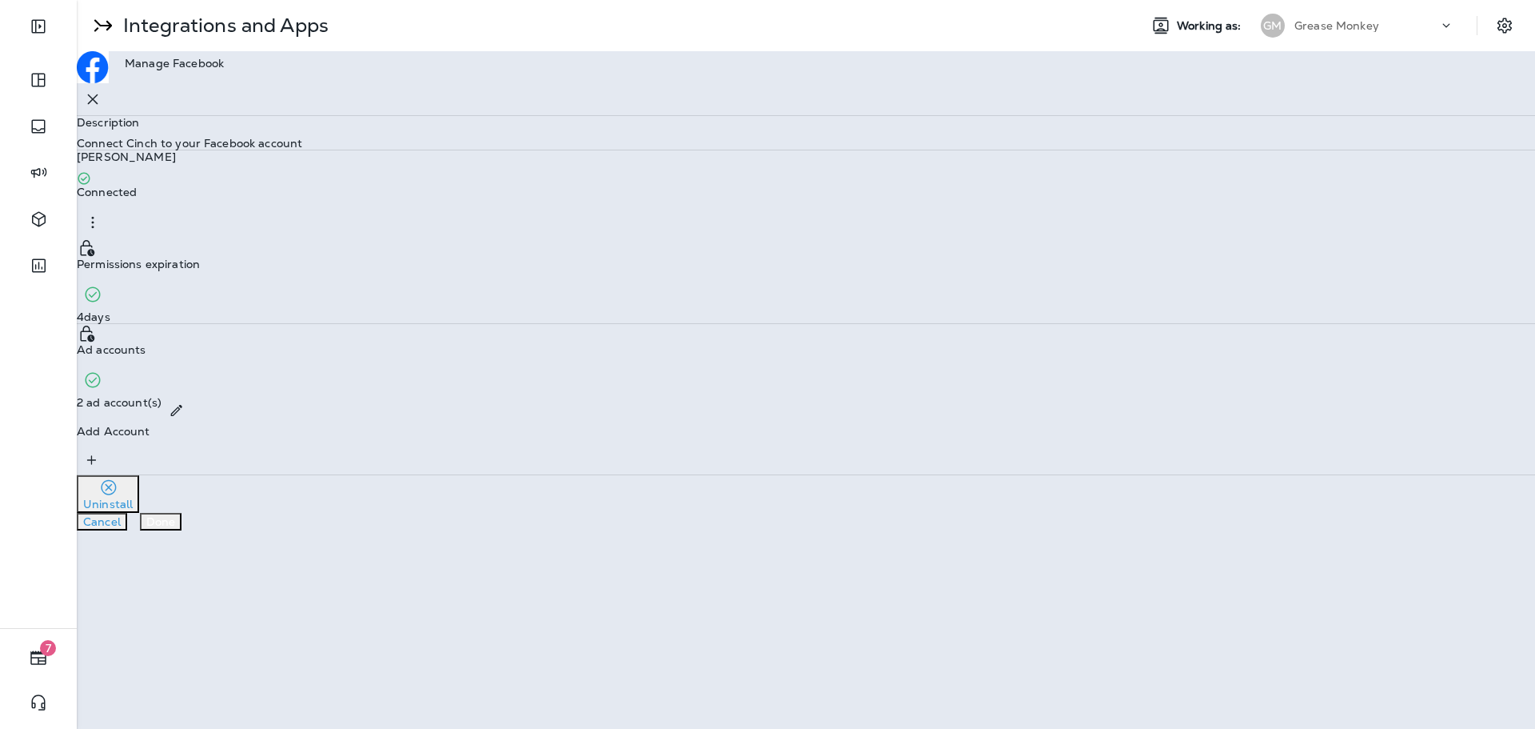
click at [102, 232] on icon "button" at bounding box center [92, 222] width 19 height 19
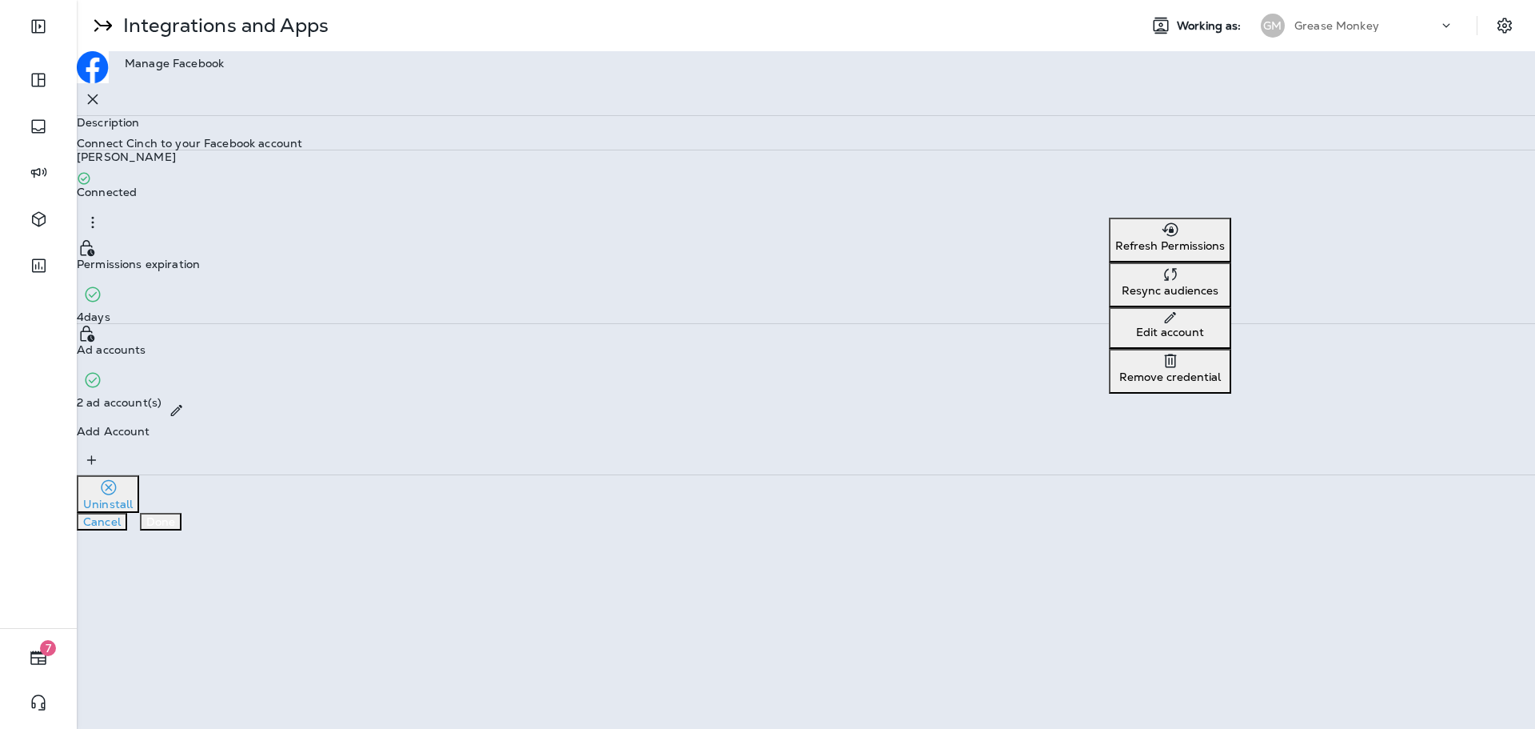
click at [1162, 237] on icon "button" at bounding box center [1170, 230] width 16 height 14
